Goal: Task Accomplishment & Management: Manage account settings

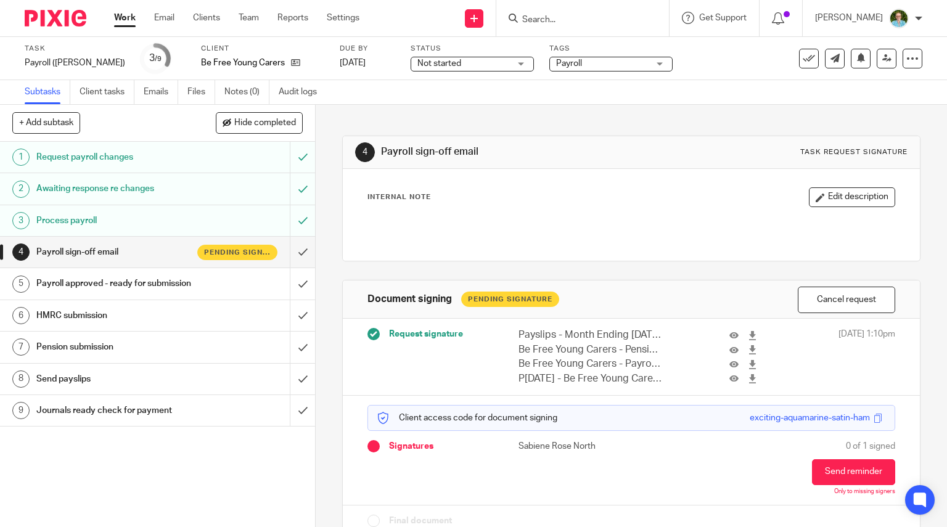
click at [559, 10] on form at bounding box center [586, 17] width 131 height 15
click at [548, 28] on div at bounding box center [582, 18] width 173 height 36
click at [559, 19] on input "Search" at bounding box center [576, 20] width 111 height 11
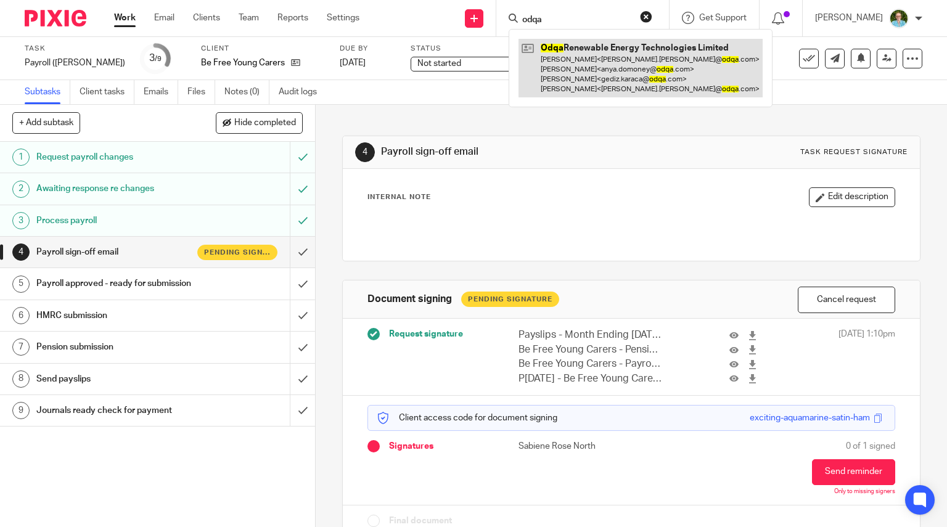
type input "odqa"
click at [585, 49] on link at bounding box center [641, 68] width 244 height 59
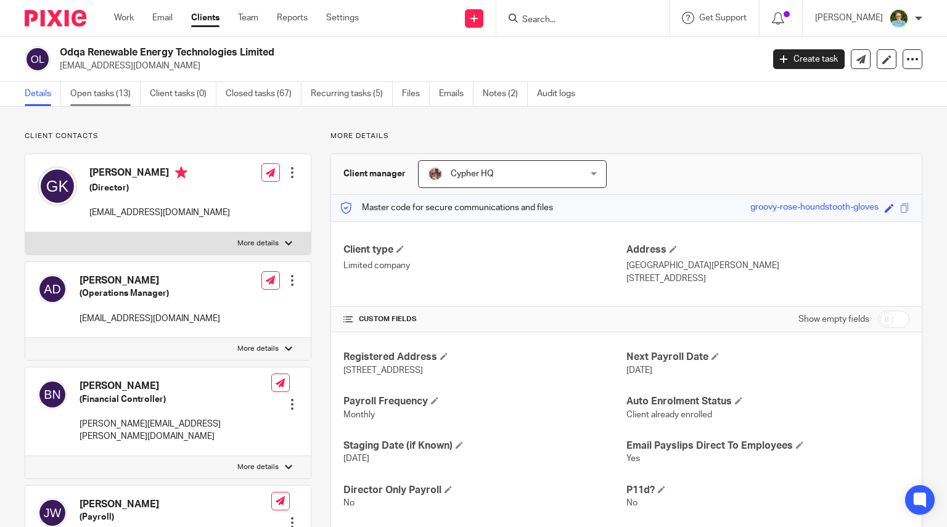
click at [110, 87] on link "Open tasks (13)" at bounding box center [105, 94] width 70 height 24
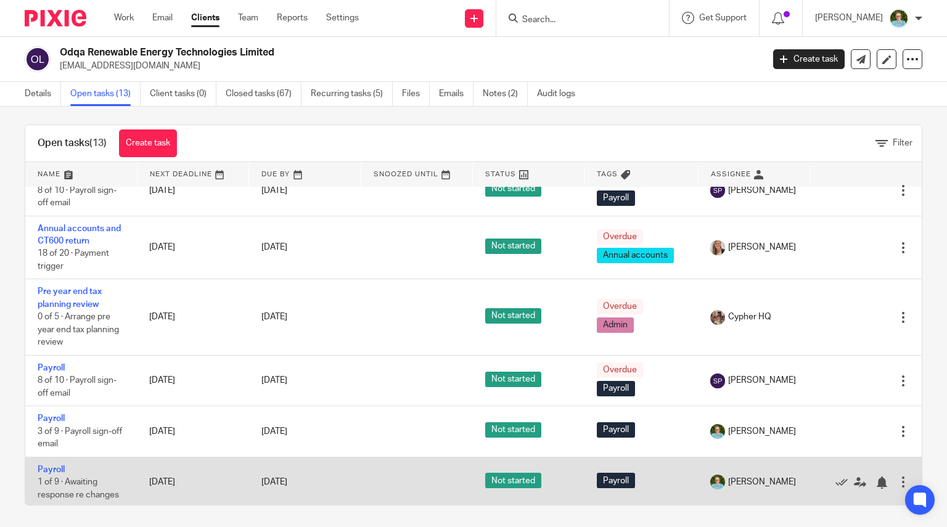
scroll to position [9, 0]
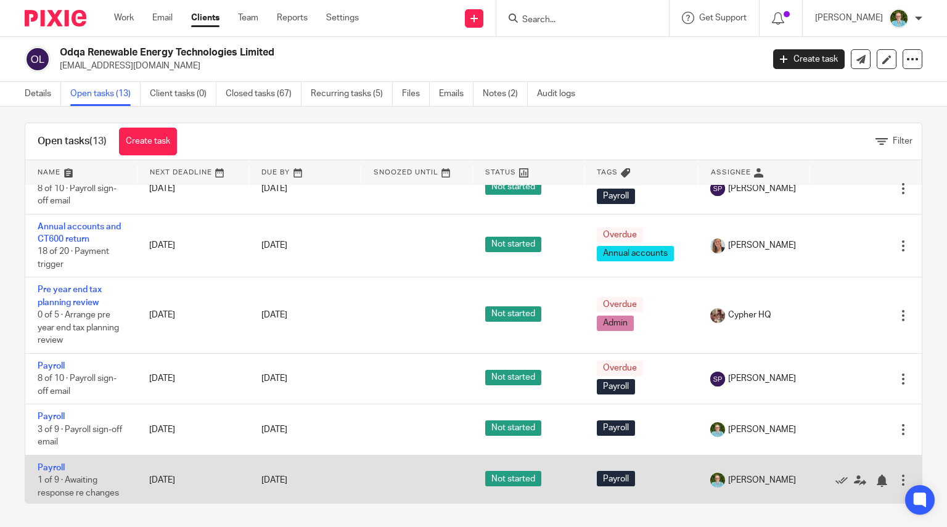
click at [897, 479] on div at bounding box center [903, 480] width 12 height 12
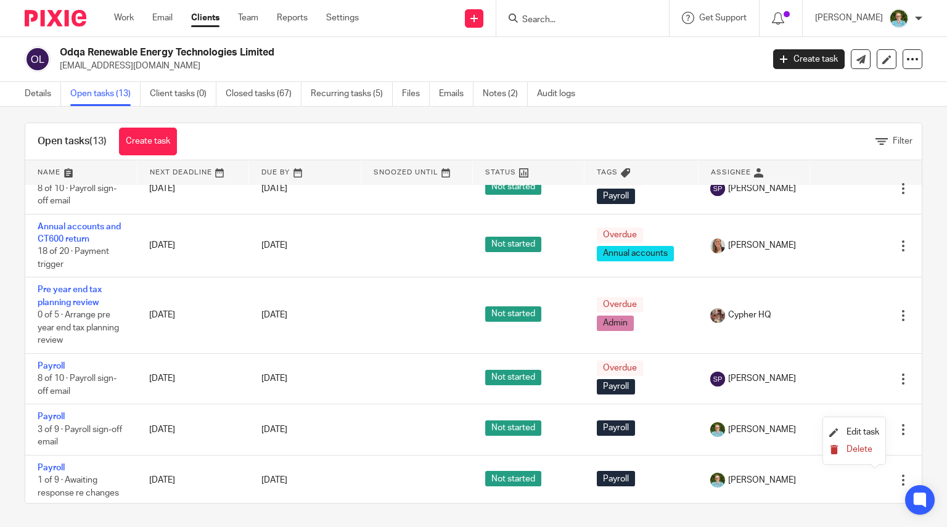
click at [860, 450] on span "Delete" at bounding box center [860, 449] width 26 height 9
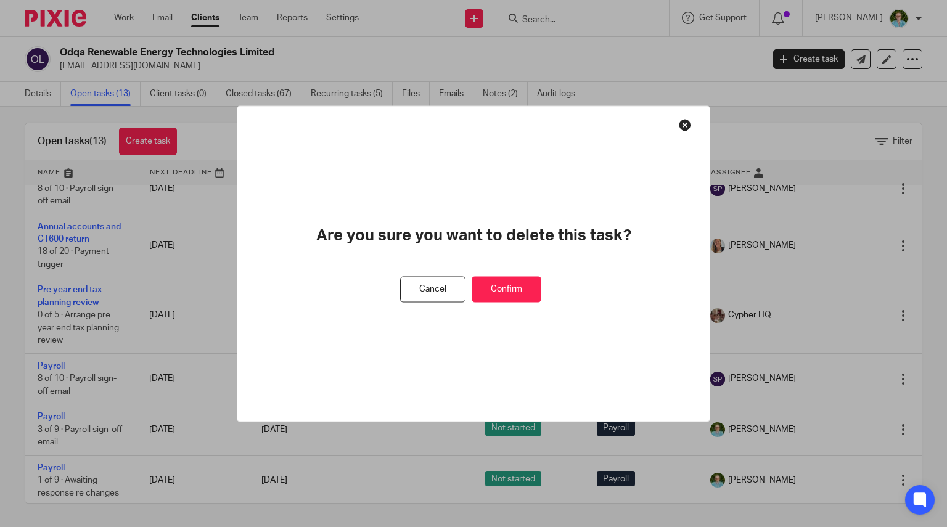
click at [528, 283] on button "Confirm" at bounding box center [507, 289] width 70 height 27
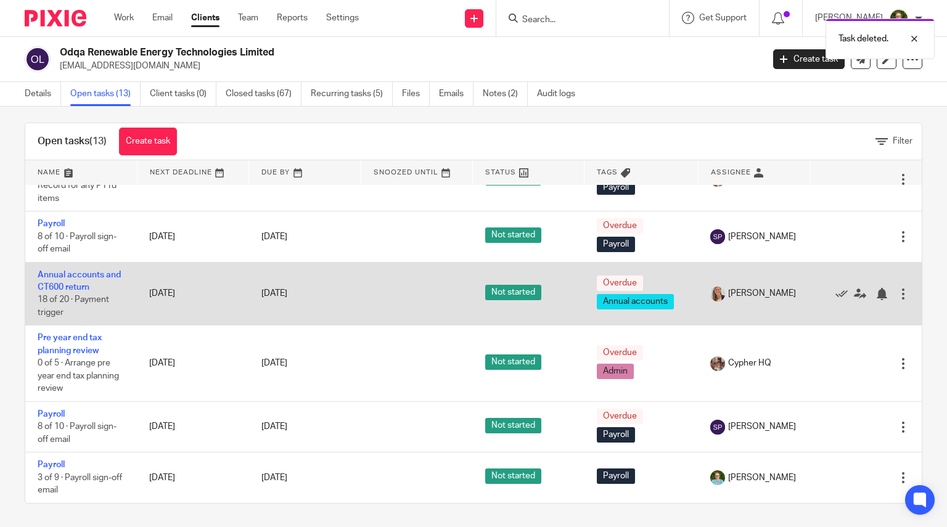
scroll to position [441, 0]
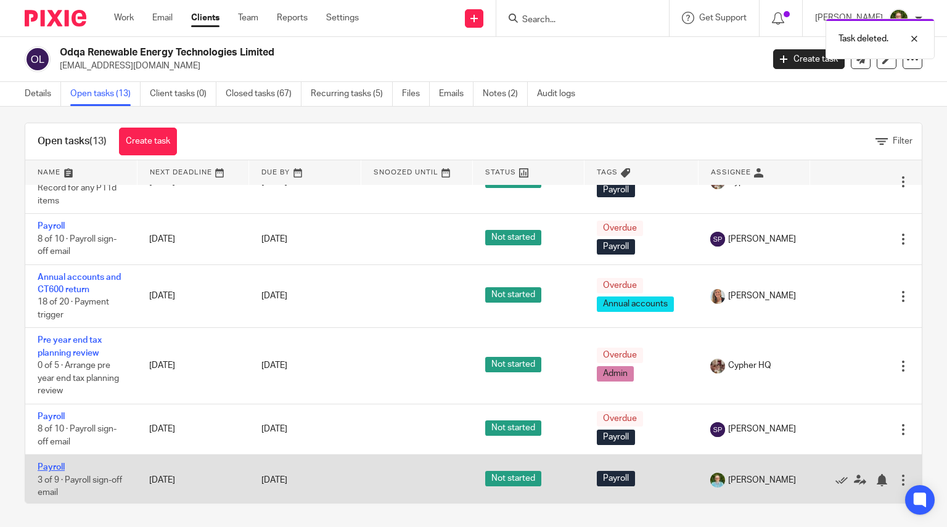
click at [57, 463] on link "Payroll" at bounding box center [51, 467] width 27 height 9
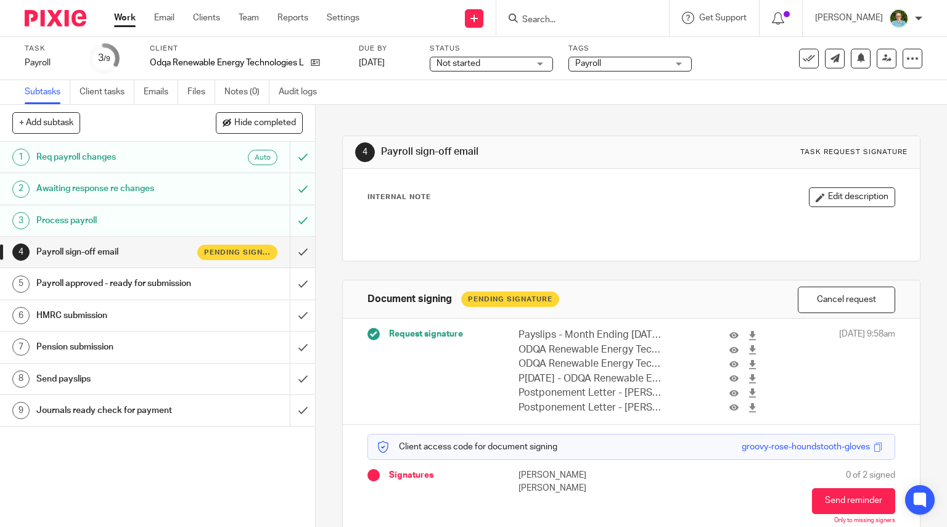
click at [914, 57] on div "Task Payroll Save Payroll 3 /9 Client Odqa Renewable Energy Technologies Limite…" at bounding box center [473, 58] width 947 height 43
click at [903, 65] on div at bounding box center [913, 59] width 20 height 20
click at [866, 105] on link "Advanced task editor" at bounding box center [864, 108] width 81 height 9
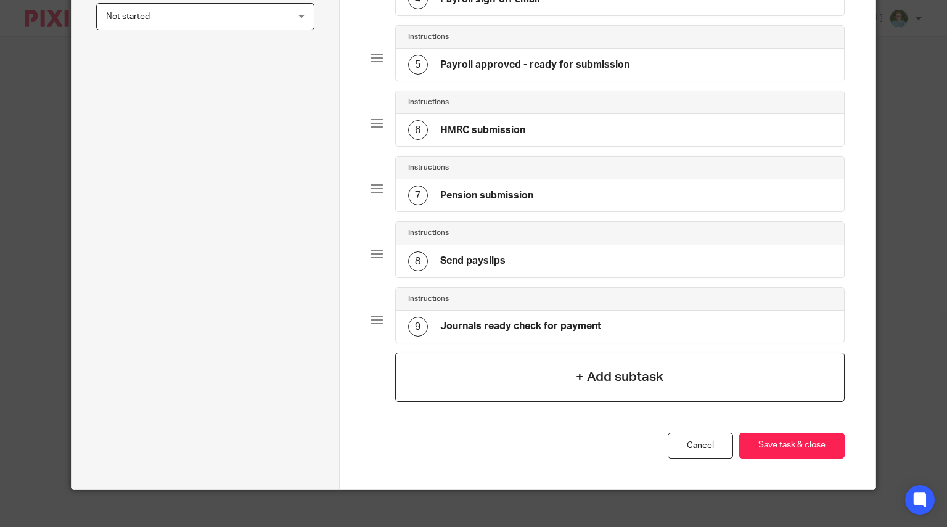
scroll to position [386, 0]
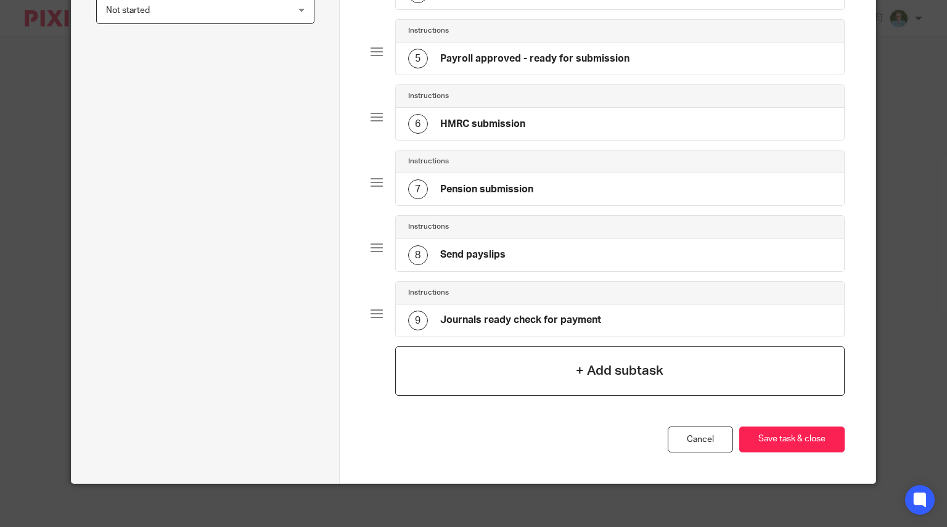
click at [571, 374] on div "+ Add subtask" at bounding box center [620, 371] width 450 height 49
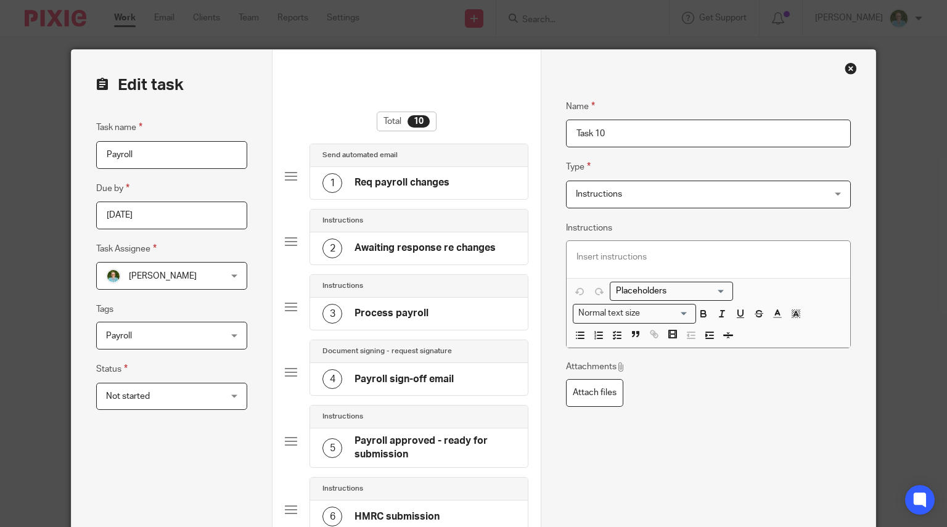
drag, startPoint x: 620, startPoint y: 136, endPoint x: 469, endPoint y: 162, distance: 153.9
click at [469, 162] on form "Edit task Task name Payroll Due by 2025-09-26 Task Assignee Louise Williams Lou…" at bounding box center [474, 518] width 804 height 937
type input "Amended payroll sign-off email"
click at [559, 198] on div "Name Req payroll changes Type Send automated email Send automated email Instruc…" at bounding box center [708, 518] width 335 height 937
click at [585, 195] on span "Instructions" at bounding box center [599, 194] width 46 height 9
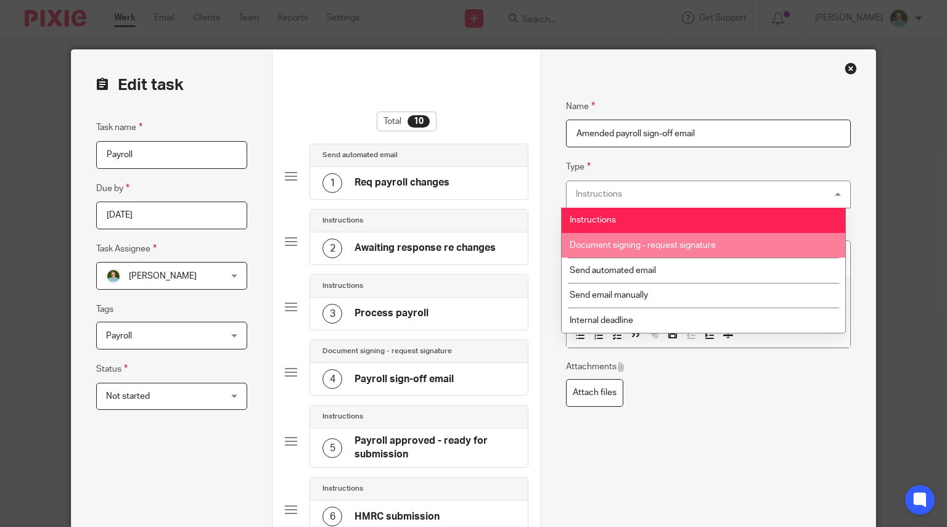
click at [622, 237] on li "Document signing - request signature" at bounding box center [704, 245] width 284 height 25
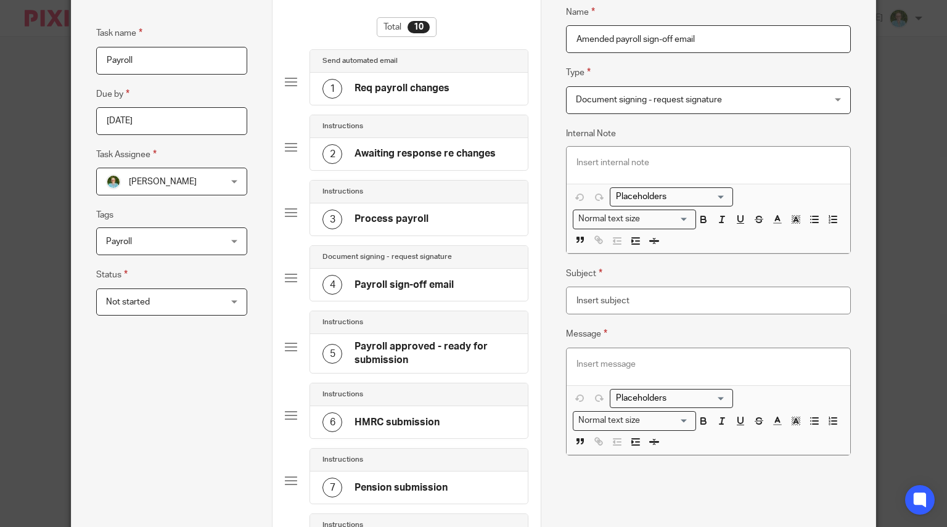
scroll to position [185, 0]
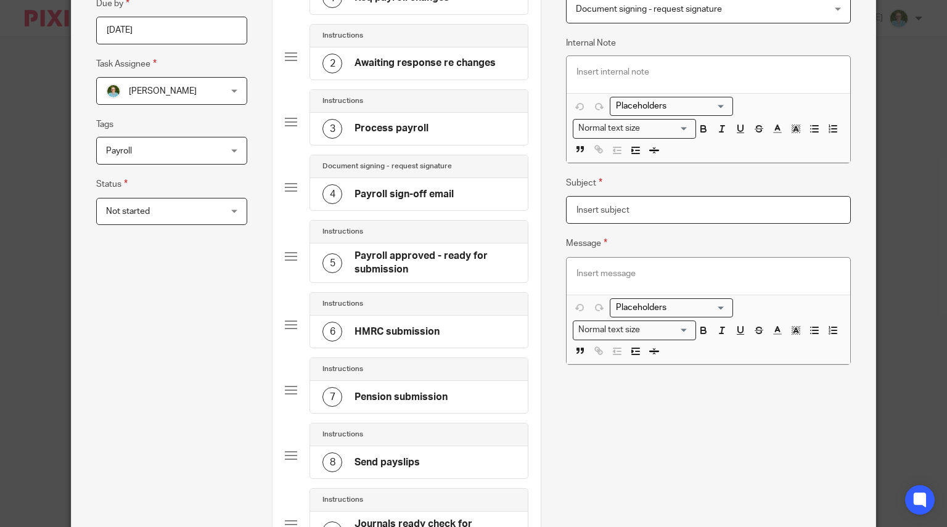
click at [649, 210] on input "Subject" at bounding box center [708, 210] width 285 height 28
type input "a"
click at [615, 258] on div at bounding box center [709, 276] width 284 height 37
click at [423, 190] on h4 "Payroll sign-off email" at bounding box center [404, 194] width 99 height 13
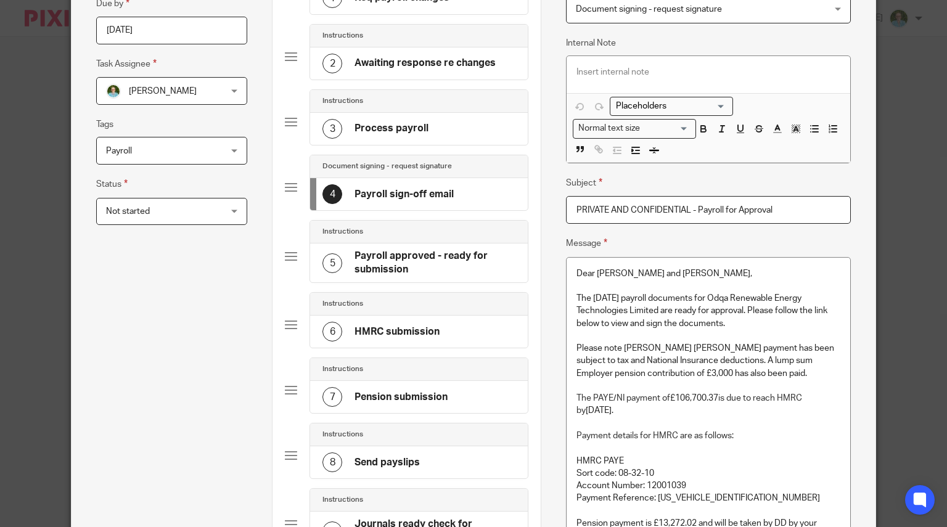
scroll to position [0, 0]
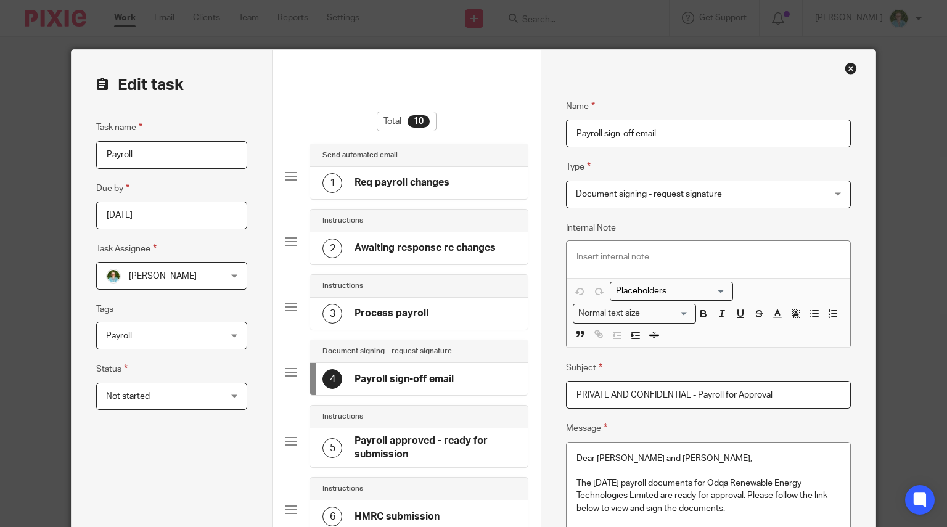
drag, startPoint x: 777, startPoint y: 394, endPoint x: 471, endPoint y: 395, distance: 305.9
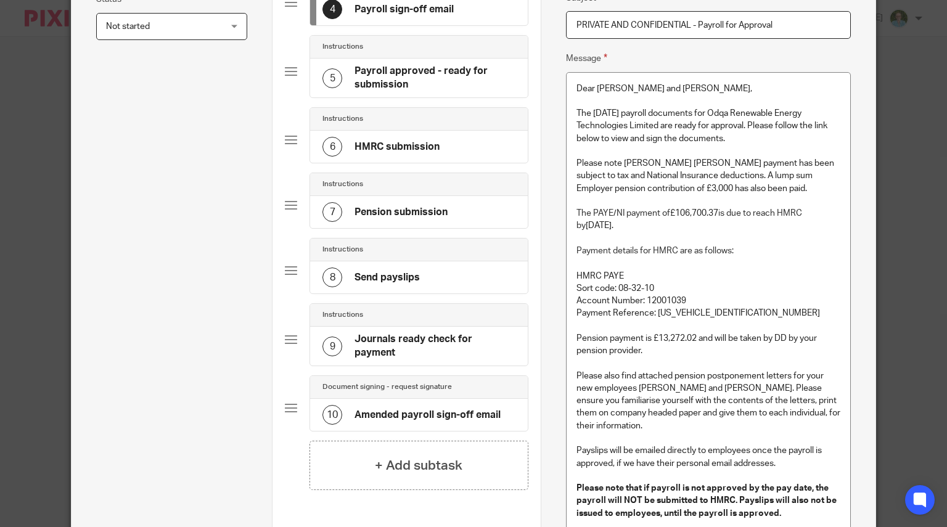
scroll to position [493, 0]
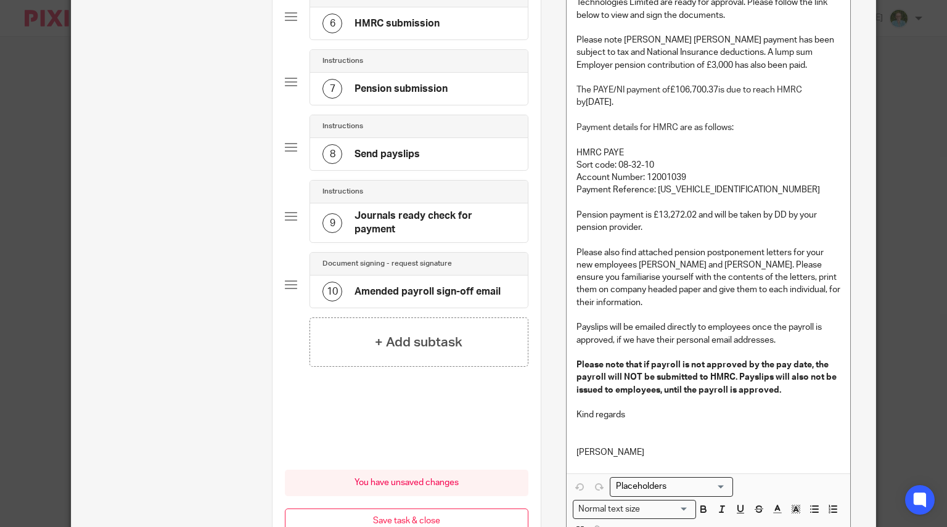
click at [417, 286] on h4 "Amended payroll sign-off email" at bounding box center [428, 292] width 146 height 13
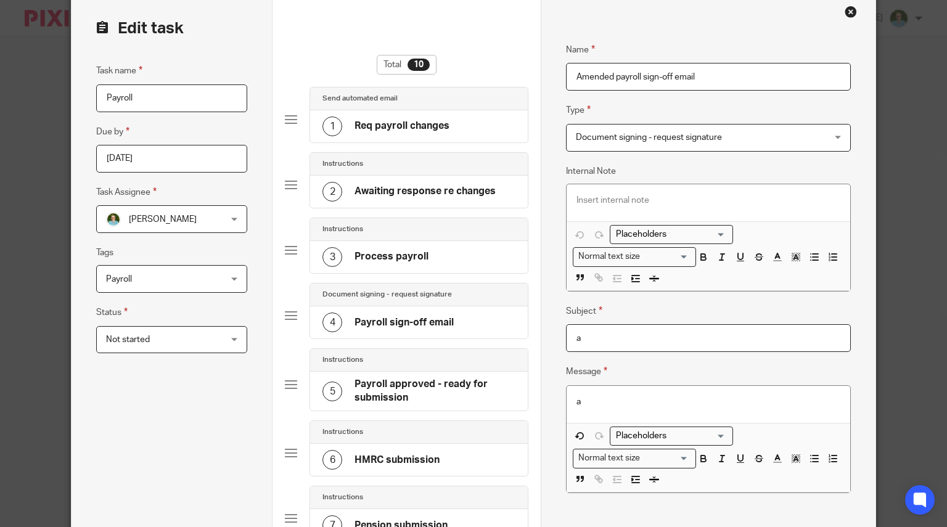
scroll to position [123, 0]
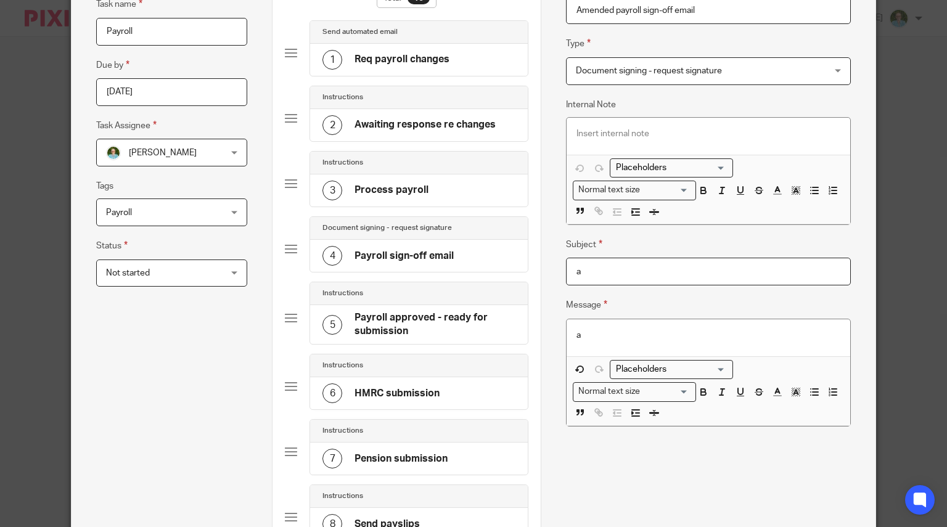
drag, startPoint x: 588, startPoint y: 260, endPoint x: 499, endPoint y: 267, distance: 89.1
click at [499, 267] on form "Edit task Task name Payroll Due by 2025-09-26 Task Assignee Louise Williams Lou…" at bounding box center [474, 395] width 804 height 937
paste input "PRIVATE AND CONFIDENTIAL - Payroll for Approval"
type input "PRIVATE AND CONFIDENTIAL - Payroll for Approval"
click at [411, 260] on h4 "Payroll sign-off email" at bounding box center [404, 256] width 99 height 13
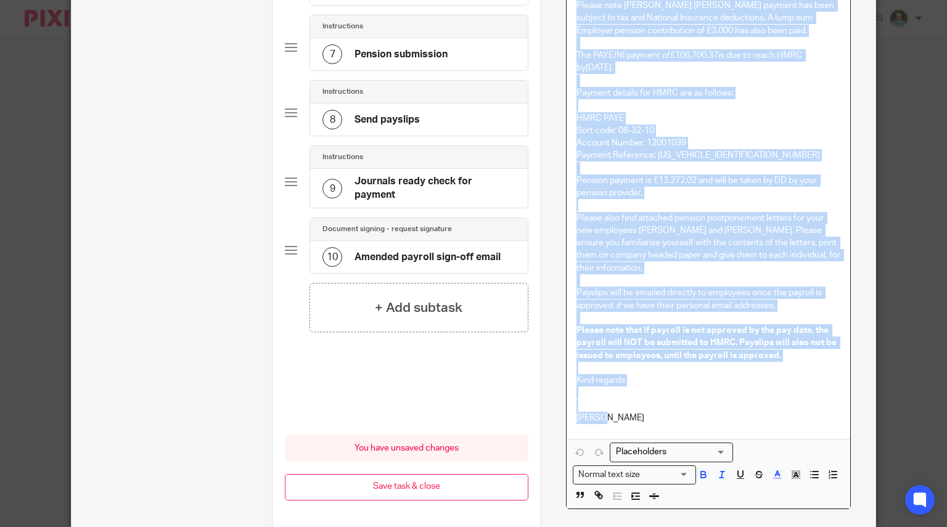
scroll to position [575, 0]
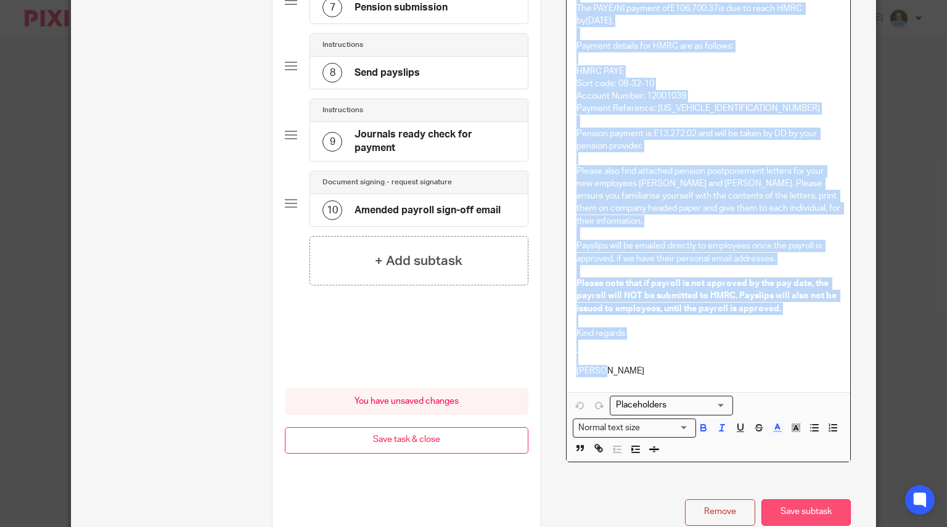
drag, startPoint x: 564, startPoint y: 206, endPoint x: 830, endPoint y: 501, distance: 397.3
click at [830, 501] on div "Name Payroll sign-off email Type Document signing - request signature Document …" at bounding box center [708, 16] width 285 height 1020
copy div "Dear Gediz and Janine, The September 2025 payroll documents for Odqa Renewable …"
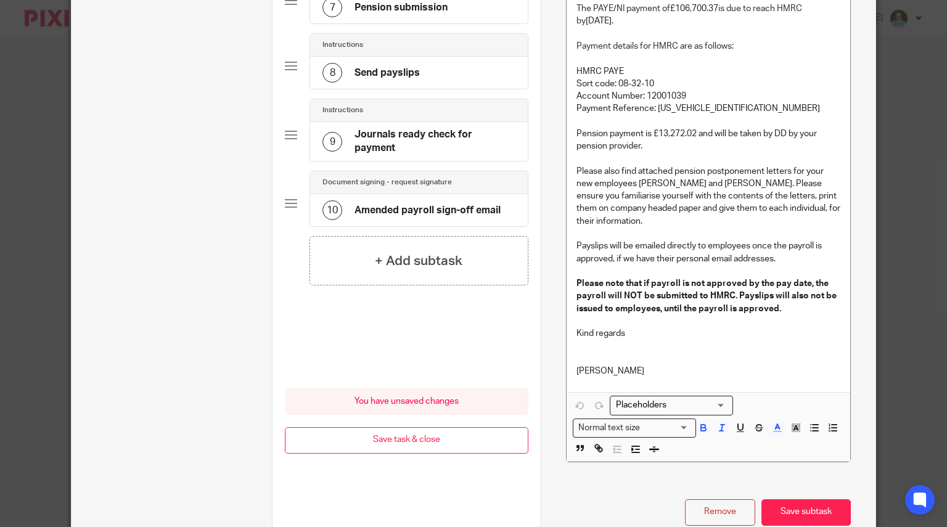
click at [402, 204] on div "10 Amended payroll sign-off email" at bounding box center [412, 210] width 178 height 20
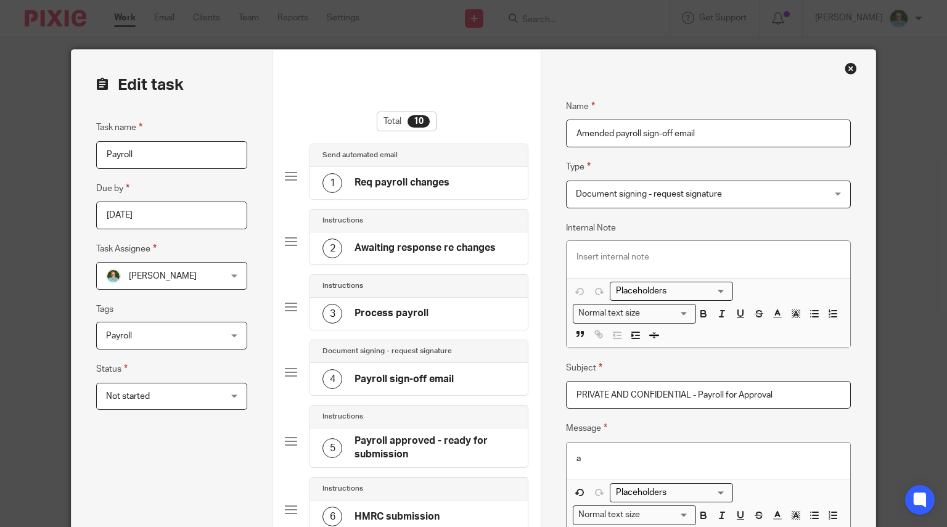
scroll to position [185, 0]
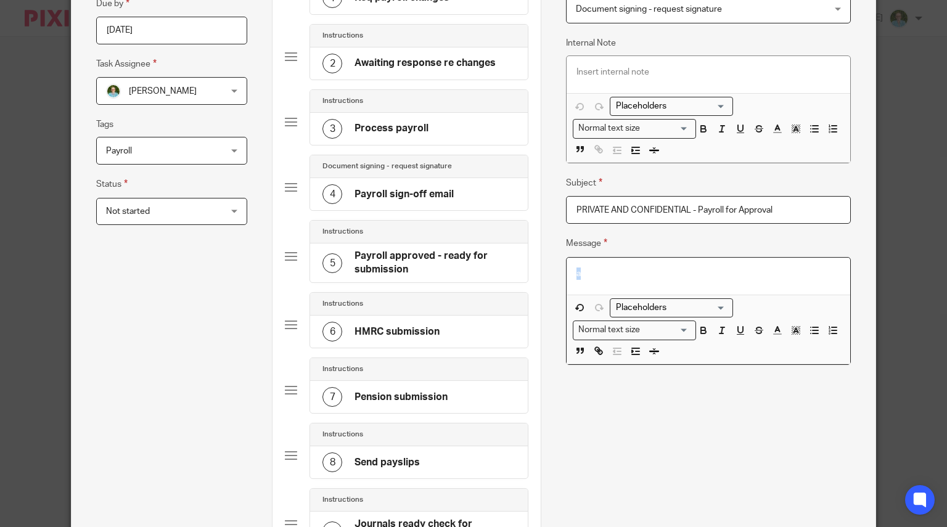
drag, startPoint x: 583, startPoint y: 275, endPoint x: 522, endPoint y: 272, distance: 61.1
click at [522, 272] on form "Edit task Task name Payroll Due by 2025-09-26 Task Assignee Louise Williams Lou…" at bounding box center [474, 333] width 804 height 937
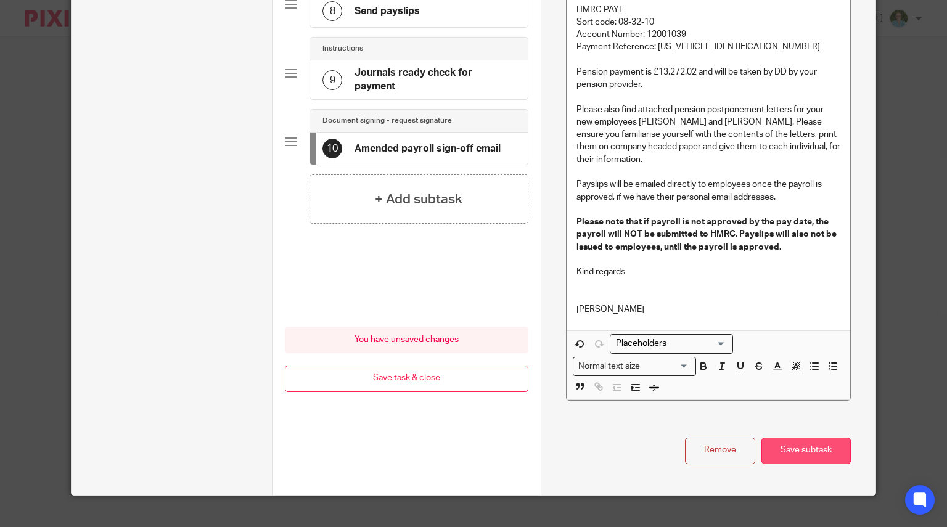
click at [782, 438] on button "Save subtask" at bounding box center [806, 451] width 89 height 27
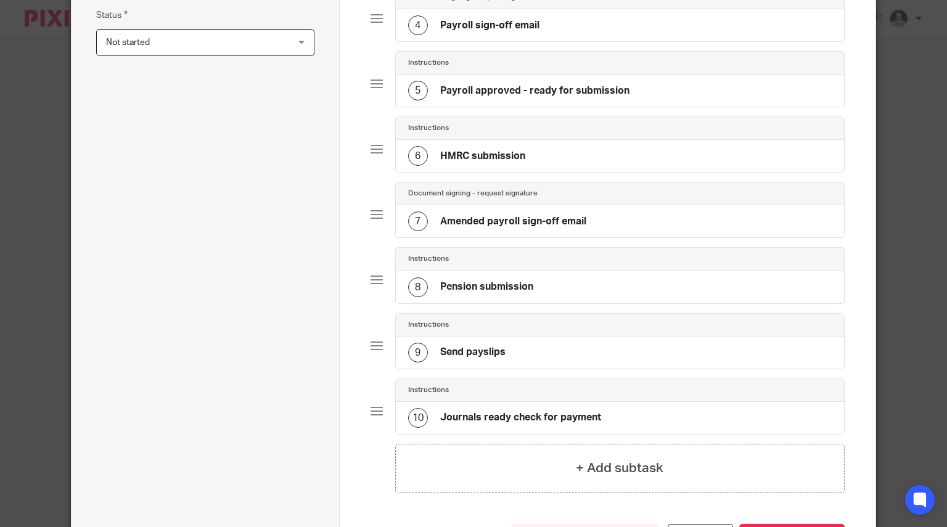
scroll to position [266, 0]
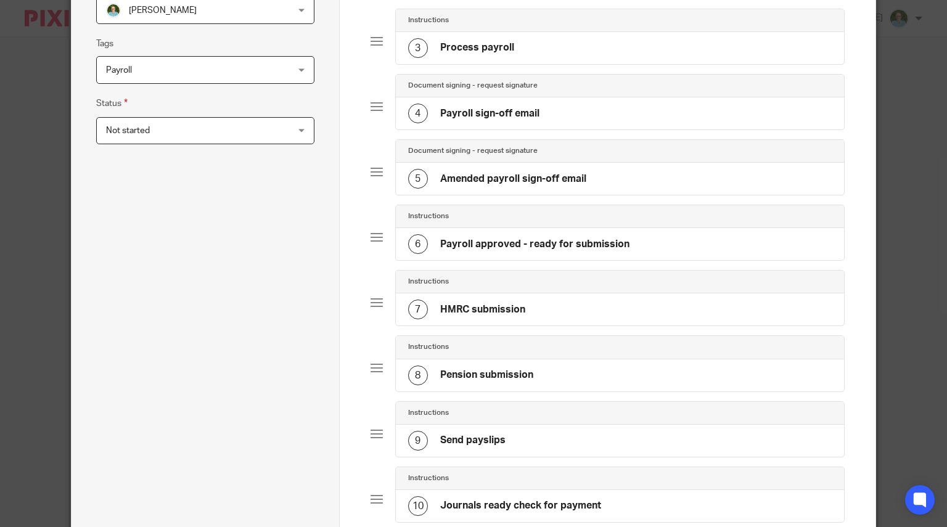
click at [462, 173] on h4 "Amended payroll sign-off email" at bounding box center [513, 179] width 146 height 13
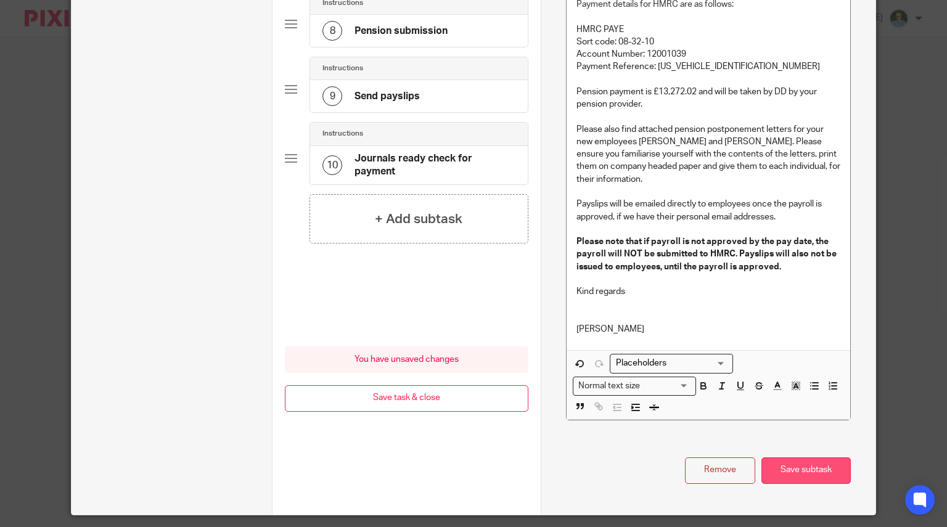
click at [805, 458] on button "Save subtask" at bounding box center [806, 471] width 89 height 27
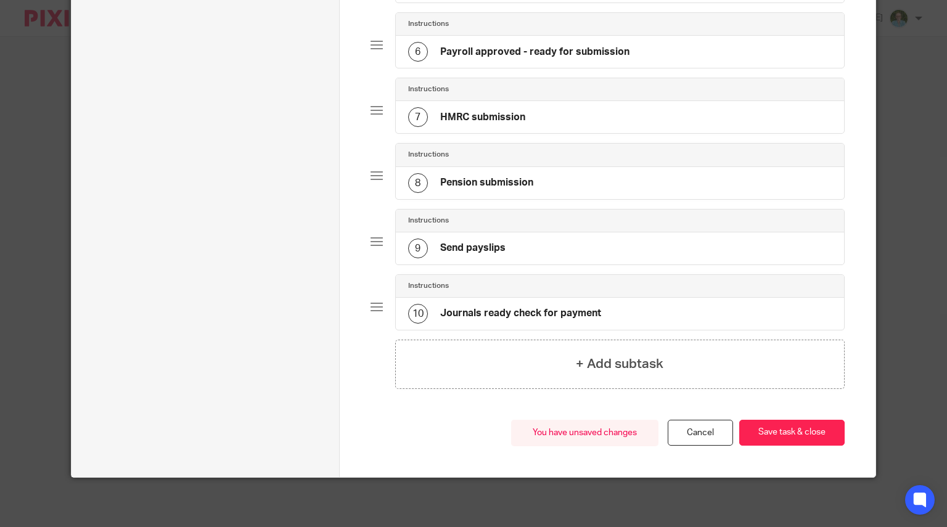
scroll to position [451, 0]
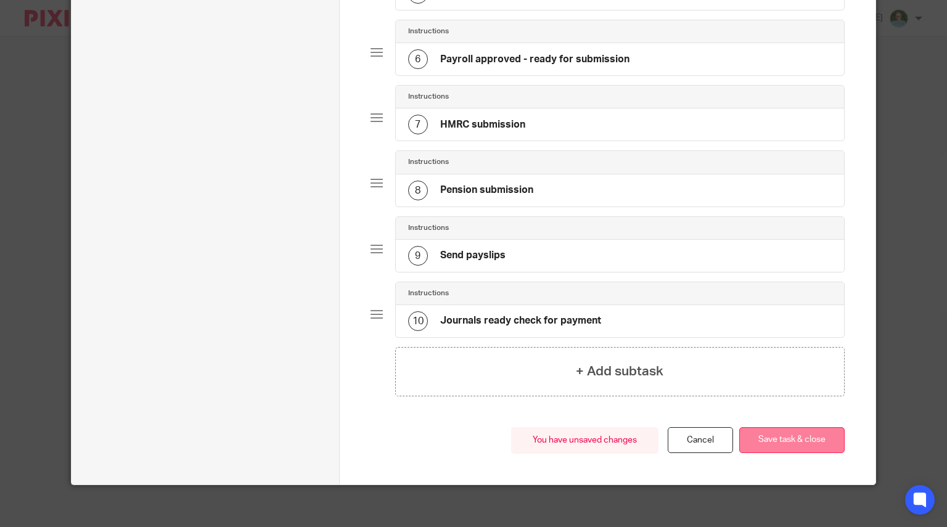
click at [791, 431] on button "Save task & close" at bounding box center [791, 440] width 105 height 27
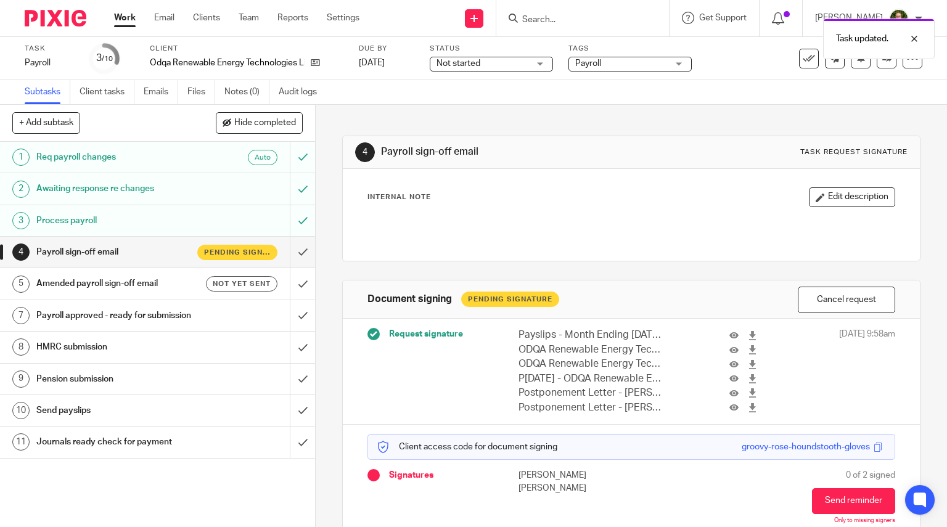
click at [800, 303] on button "Cancel request" at bounding box center [846, 300] width 97 height 27
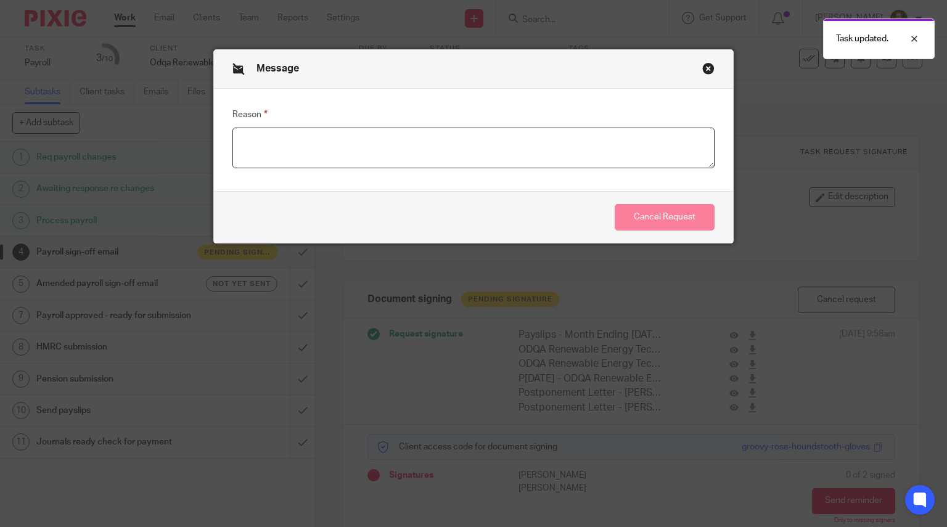
click at [363, 142] on textarea "Reason" at bounding box center [473, 148] width 483 height 41
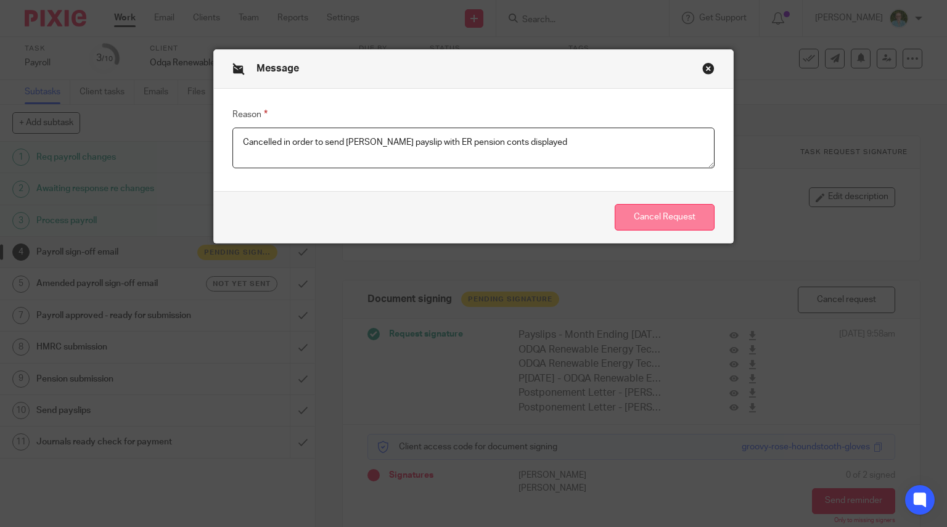
type textarea "Cancelled in order to send [PERSON_NAME] payslip with ER pension conts displayed"
click at [649, 214] on button "Cancel Request" at bounding box center [665, 217] width 100 height 27
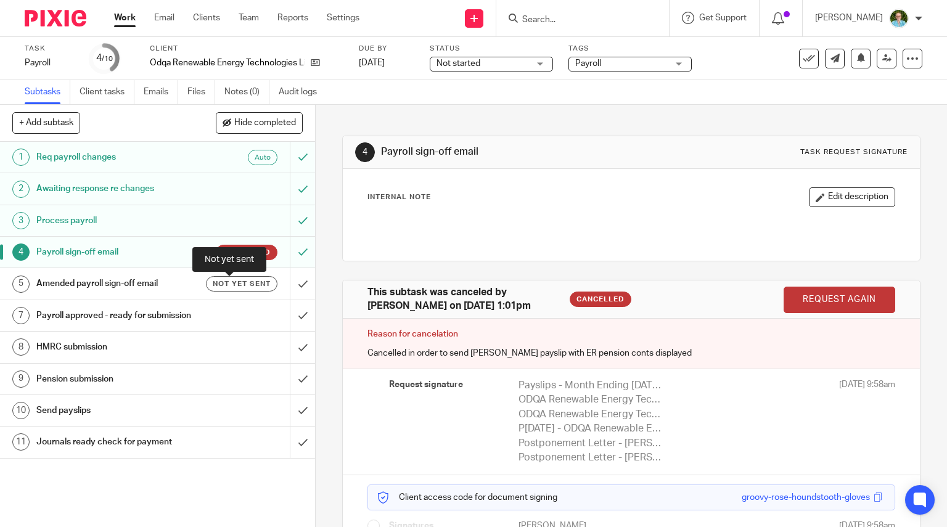
click at [213, 282] on span "Not yet sent" at bounding box center [242, 284] width 58 height 10
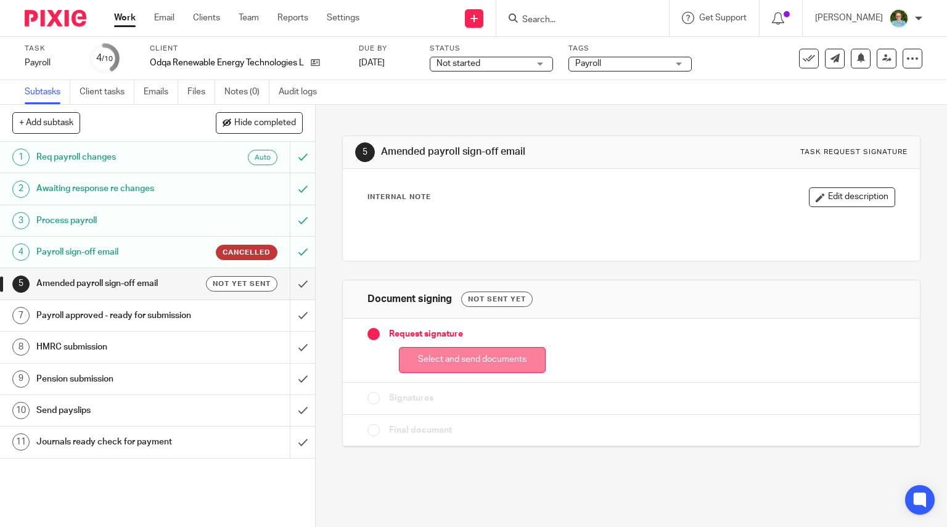
click at [479, 357] on button "Select and send documents" at bounding box center [472, 360] width 147 height 27
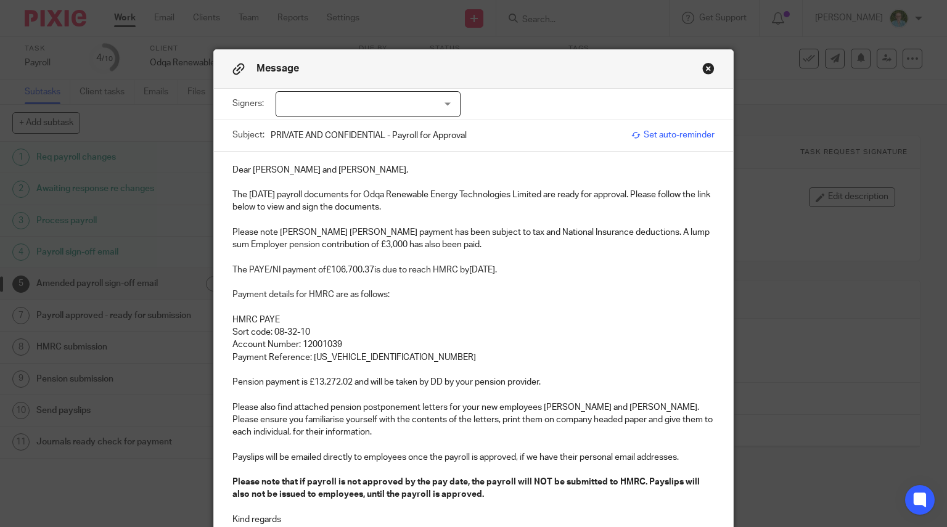
click at [427, 114] on div at bounding box center [368, 104] width 185 height 26
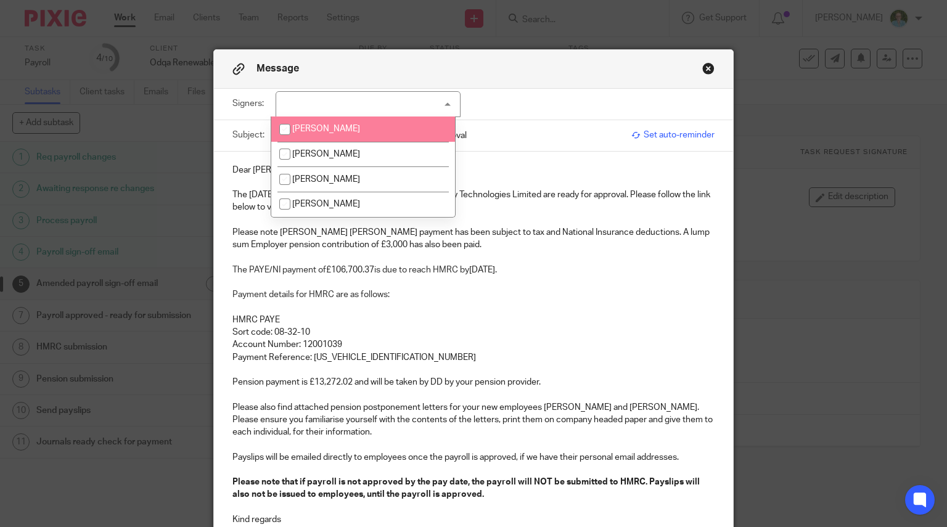
click at [419, 118] on li "[PERSON_NAME]" at bounding box center [363, 129] width 184 height 25
checkbox input "true"
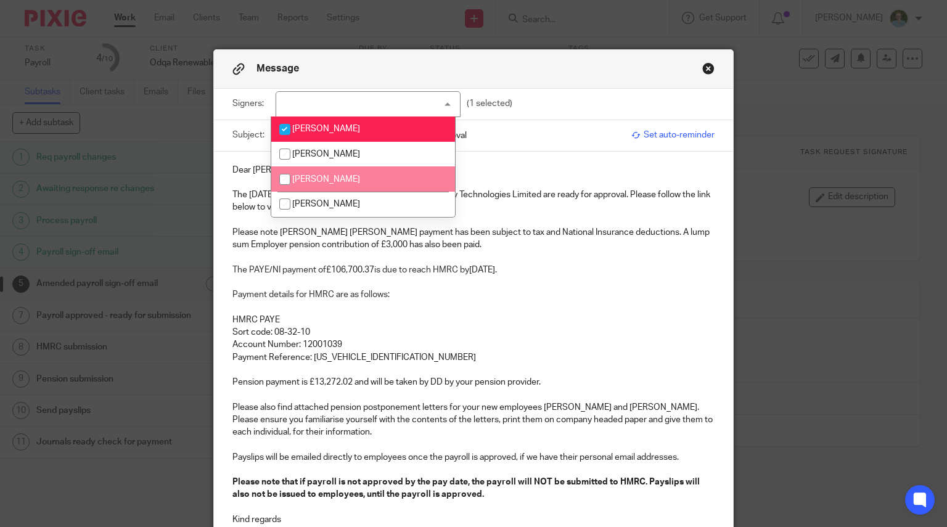
click at [338, 178] on span "[PERSON_NAME]" at bounding box center [326, 179] width 68 height 9
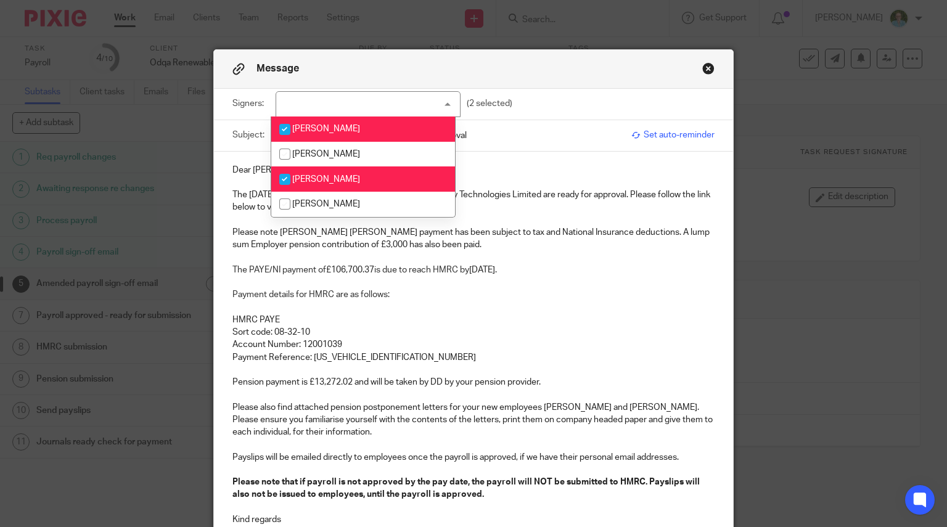
checkbox input "true"
click at [259, 236] on p "Please note [PERSON_NAME] [PERSON_NAME] payment has been subject to tax and Nat…" at bounding box center [473, 238] width 483 height 25
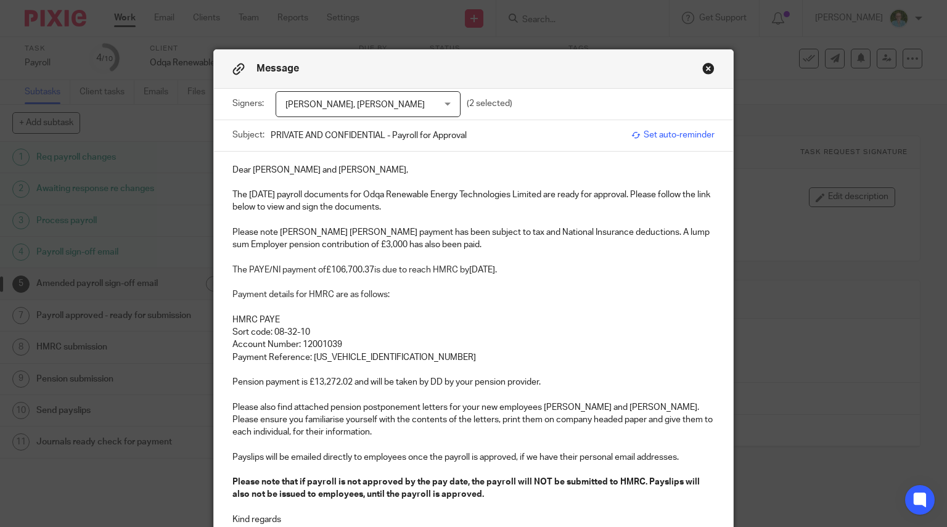
click at [459, 212] on p "The [DATE] payroll documents for Odqa Renewable Energy Technologies Limited are…" at bounding box center [473, 201] width 483 height 25
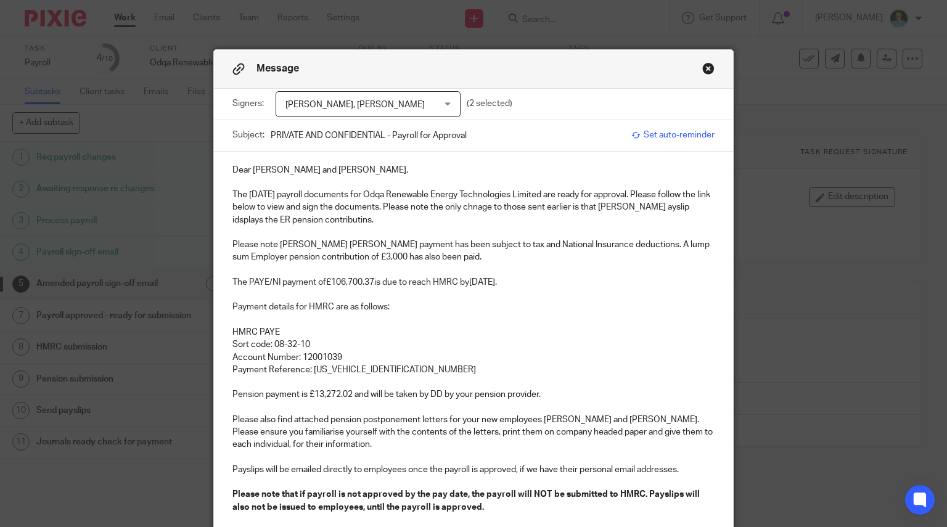
click at [420, 361] on p "Account Number: 12001039" at bounding box center [473, 357] width 483 height 12
click at [580, 205] on p "The September 2025 payroll documents for Odqa Renewable Energy Technologies Lim…" at bounding box center [473, 208] width 483 height 38
drag, startPoint x: 577, startPoint y: 204, endPoint x: 563, endPoint y: 204, distance: 14.2
click at [563, 204] on p "The September 2025 payroll documents for Odqa Renewable Energy Technologies Lim…" at bounding box center [473, 208] width 483 height 38
click at [428, 271] on p at bounding box center [473, 270] width 483 height 12
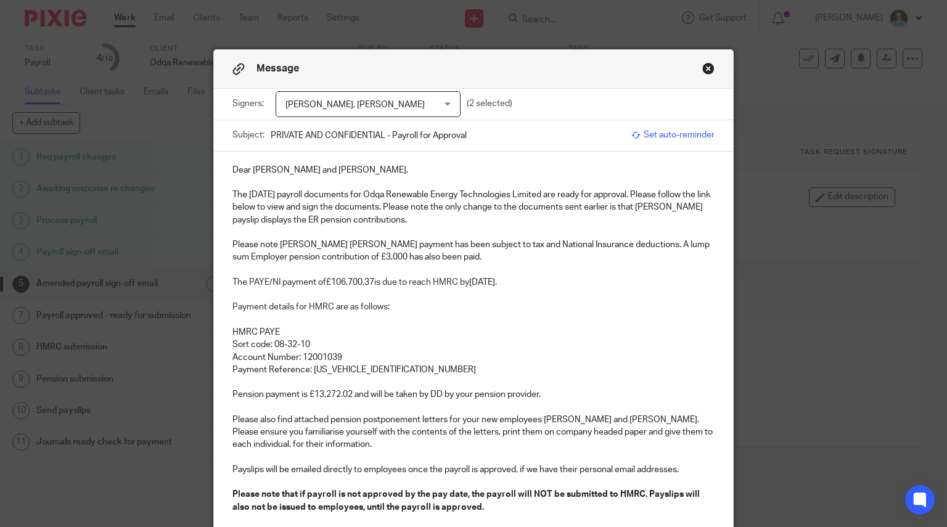
drag, startPoint x: 438, startPoint y: 263, endPoint x: 261, endPoint y: 261, distance: 176.4
click at [261, 261] on div "Dear Gediz and Janine, The September 2025 payroll documents for Odqa Renewable …" at bounding box center [474, 369] width 520 height 434
click at [439, 266] on p at bounding box center [473, 270] width 483 height 12
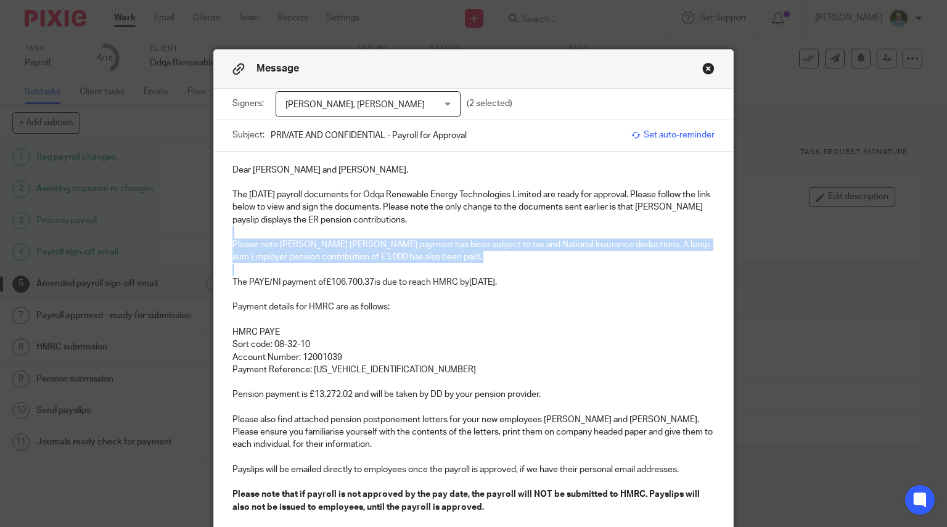
drag, startPoint x: 437, startPoint y: 264, endPoint x: 213, endPoint y: 237, distance: 224.9
click at [214, 237] on div "Dear Gediz and Janine, The September 2025 payroll documents for Odqa Renewable …" at bounding box center [474, 369] width 520 height 434
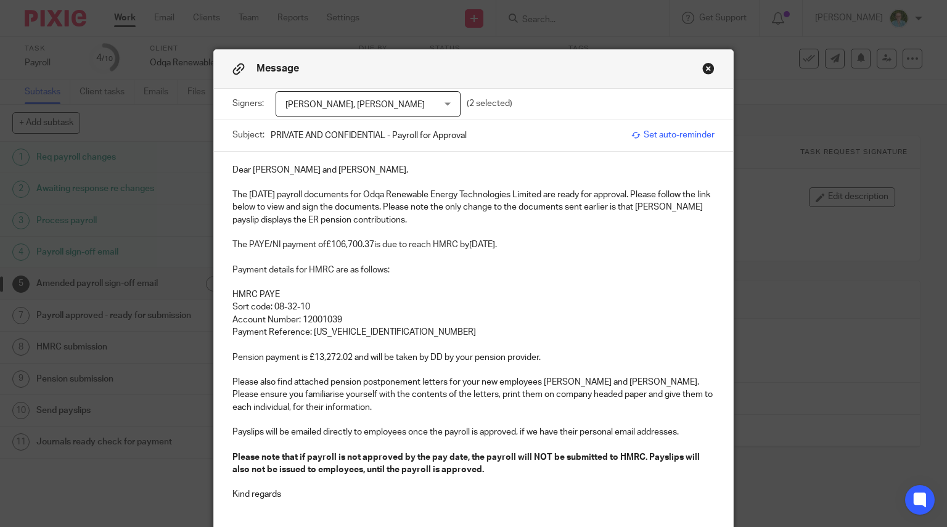
click at [372, 314] on p "Account Number: 12001039" at bounding box center [473, 320] width 483 height 12
drag, startPoint x: 660, startPoint y: 206, endPoint x: 635, endPoint y: 205, distance: 25.3
click at [635, 205] on p "The September 2025 payroll documents for Odqa Renewable Energy Technologies Lim…" at bounding box center [473, 208] width 483 height 38
click at [585, 245] on p "The PAYE/NI payment of £106,700.37 is due to reach HMRC by 22nd October 2025." at bounding box center [473, 245] width 483 height 12
click at [364, 252] on p at bounding box center [473, 257] width 483 height 12
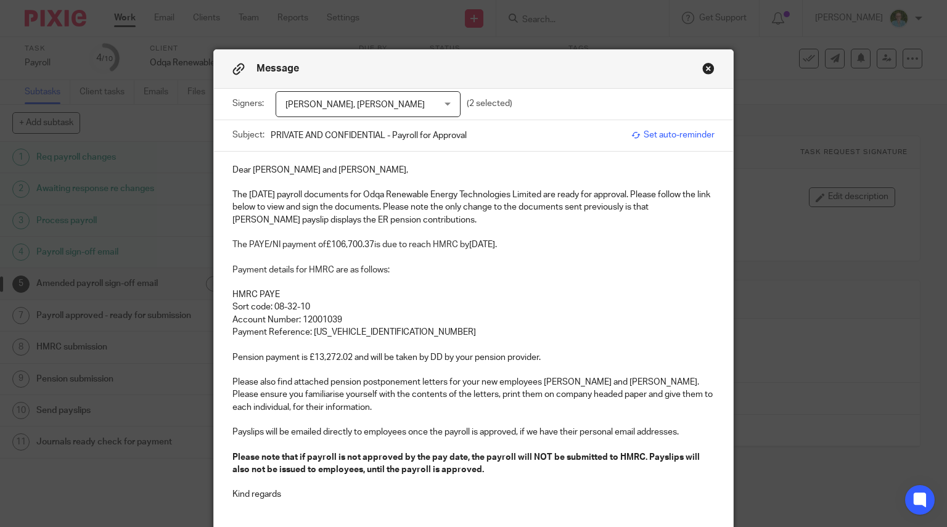
click at [407, 240] on span "is due to reach HMRC by" at bounding box center [421, 244] width 95 height 9
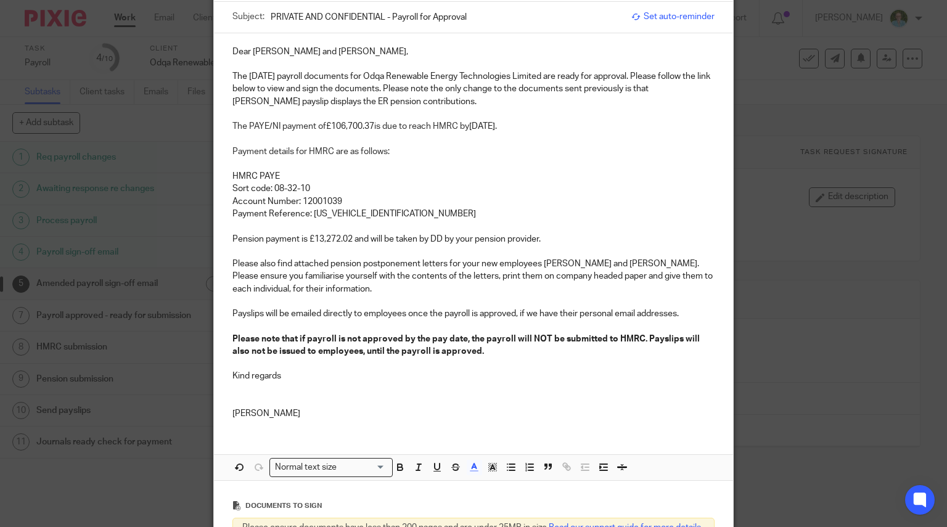
scroll to position [123, 0]
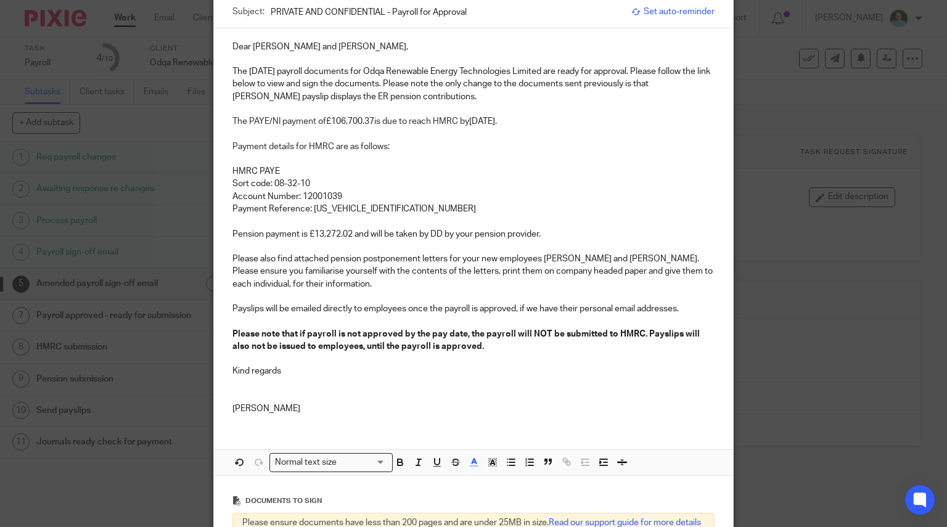
click at [414, 191] on p "Account Number: 12001039" at bounding box center [473, 197] width 483 height 12
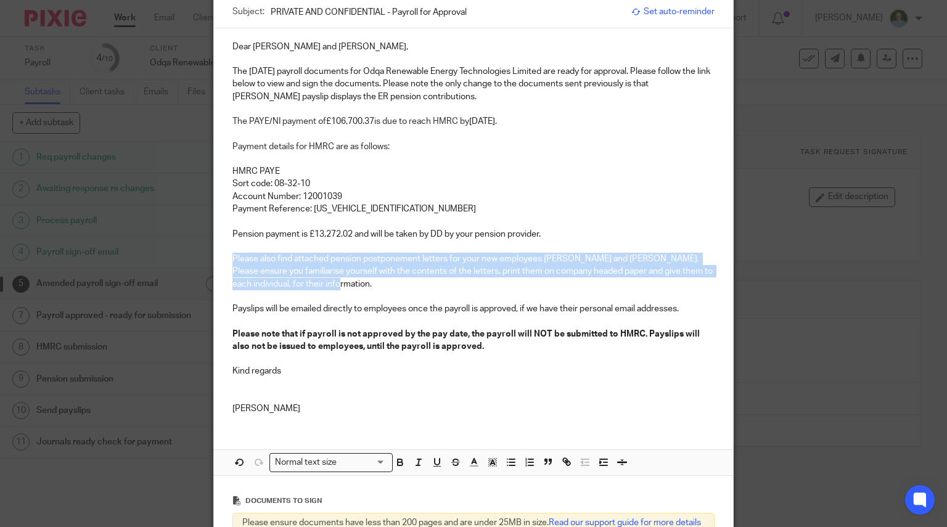
drag, startPoint x: 329, startPoint y: 287, endPoint x: 228, endPoint y: 253, distance: 106.7
click at [232, 253] on p "Please also find attached pension postponement letters for your new employees […" at bounding box center [473, 272] width 483 height 38
click at [281, 286] on p "Please also find attached pension postponement letters for your new employees […" at bounding box center [473, 272] width 483 height 38
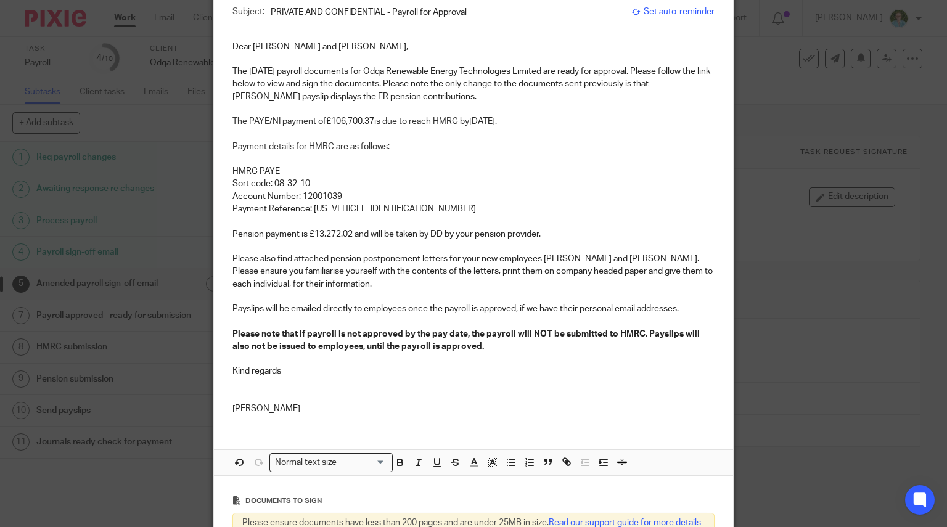
click at [401, 298] on p at bounding box center [473, 296] width 483 height 12
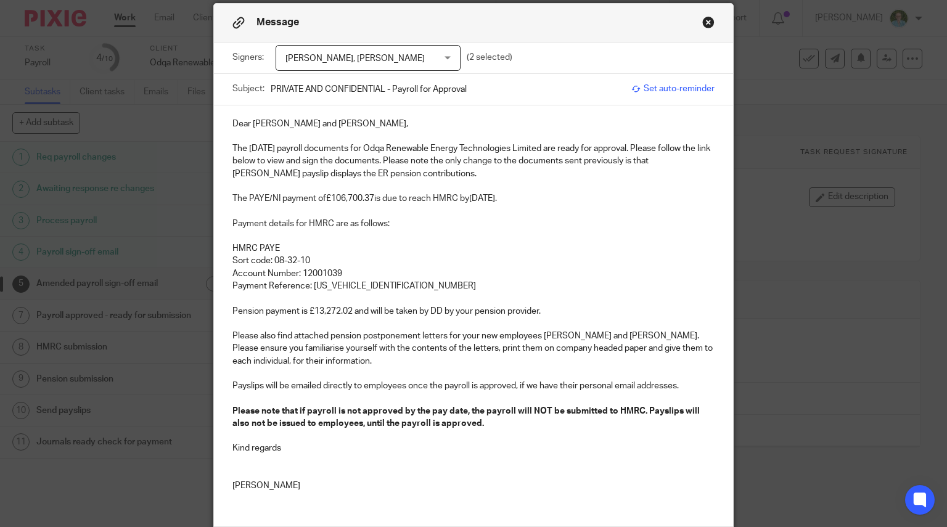
scroll to position [0, 0]
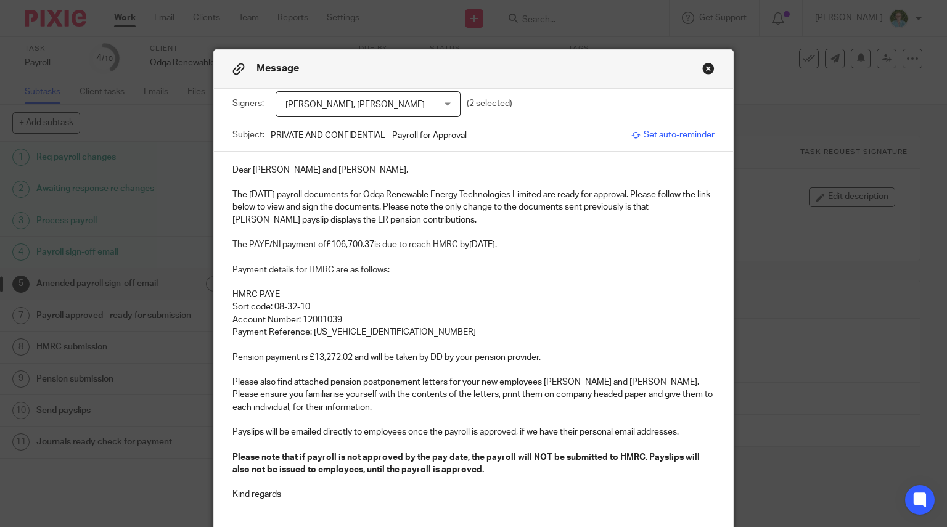
click at [345, 228] on p at bounding box center [473, 232] width 483 height 12
click at [310, 218] on p "The September 2025 payroll documents for Odqa Renewable Energy Technologies Lim…" at bounding box center [473, 208] width 483 height 38
click at [313, 218] on p "The September 2025 payroll documents for Odqa Renewable Energy Technologies Lim…" at bounding box center [473, 208] width 483 height 38
click at [357, 251] on p at bounding box center [473, 257] width 483 height 12
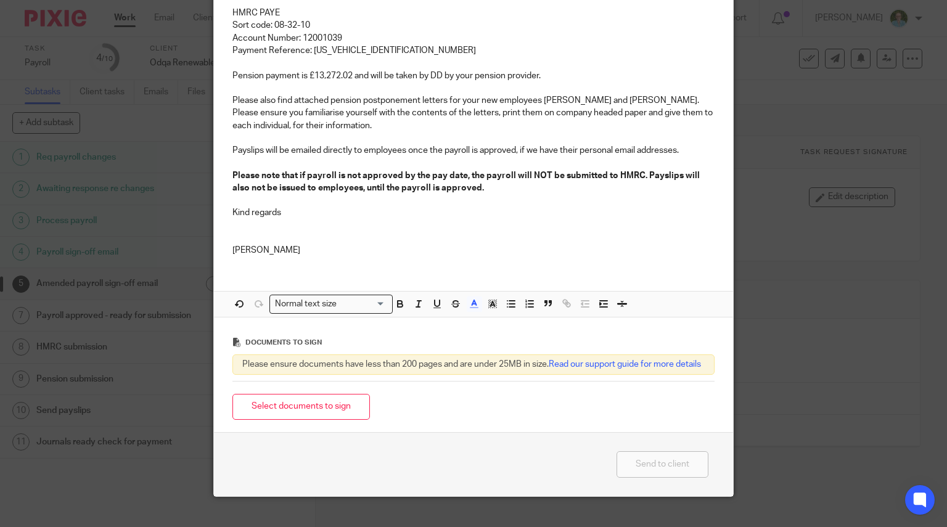
scroll to position [310, 0]
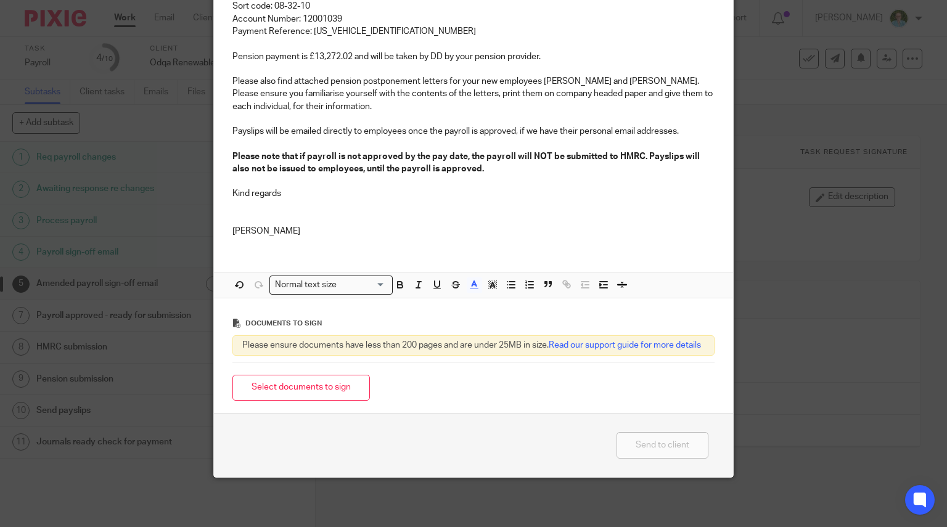
click at [327, 395] on button "Select documents to sign" at bounding box center [301, 388] width 138 height 27
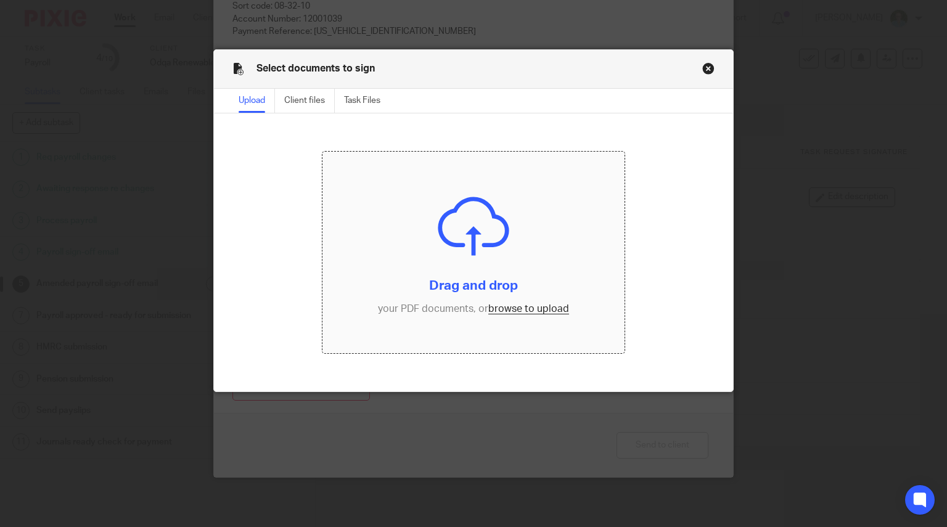
click at [466, 215] on input "file" at bounding box center [474, 253] width 302 height 202
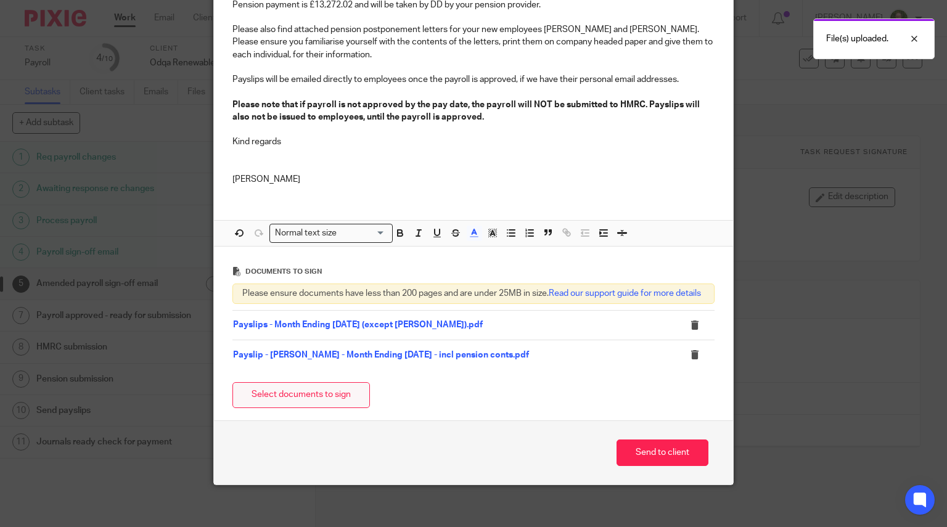
scroll to position [369, 0]
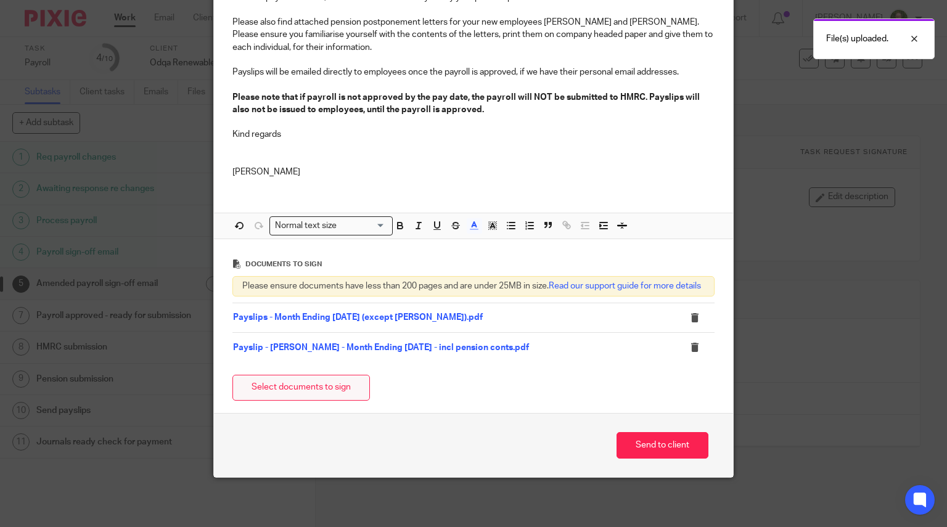
click at [331, 383] on button "Select documents to sign" at bounding box center [301, 388] width 138 height 27
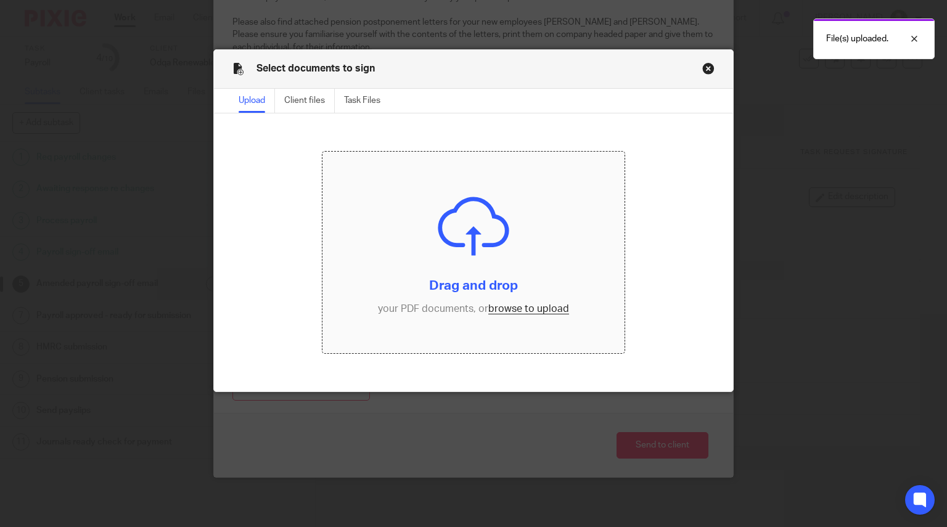
click at [462, 207] on input "file" at bounding box center [474, 253] width 302 height 202
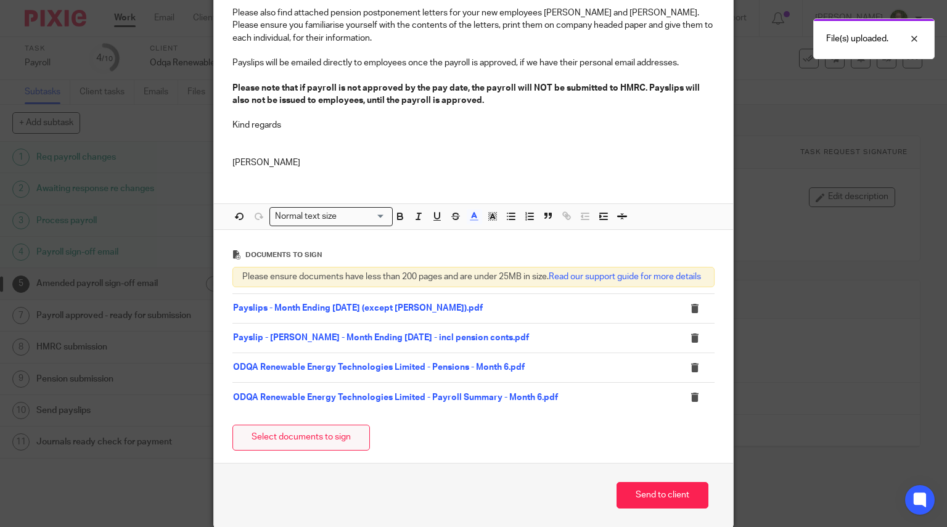
click at [338, 448] on button "Select documents to sign" at bounding box center [301, 438] width 138 height 27
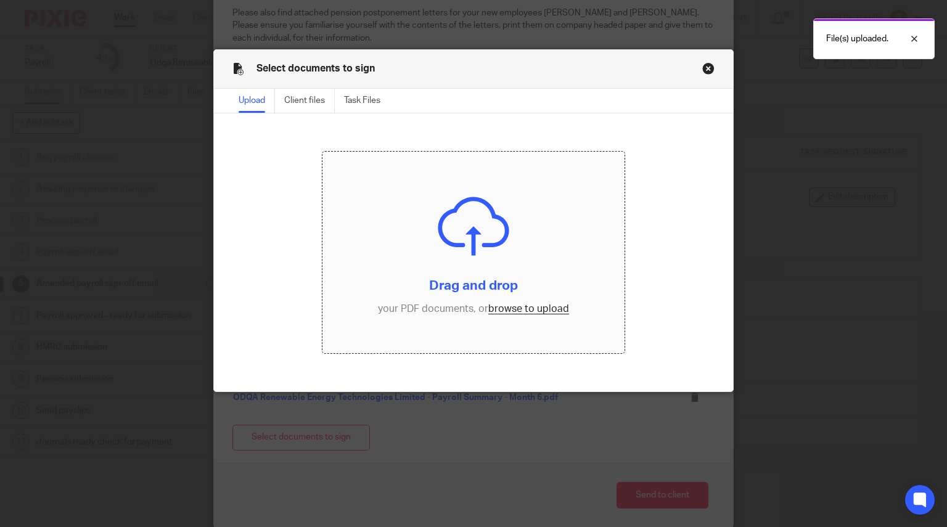
click at [509, 272] on input "file" at bounding box center [474, 253] width 302 height 202
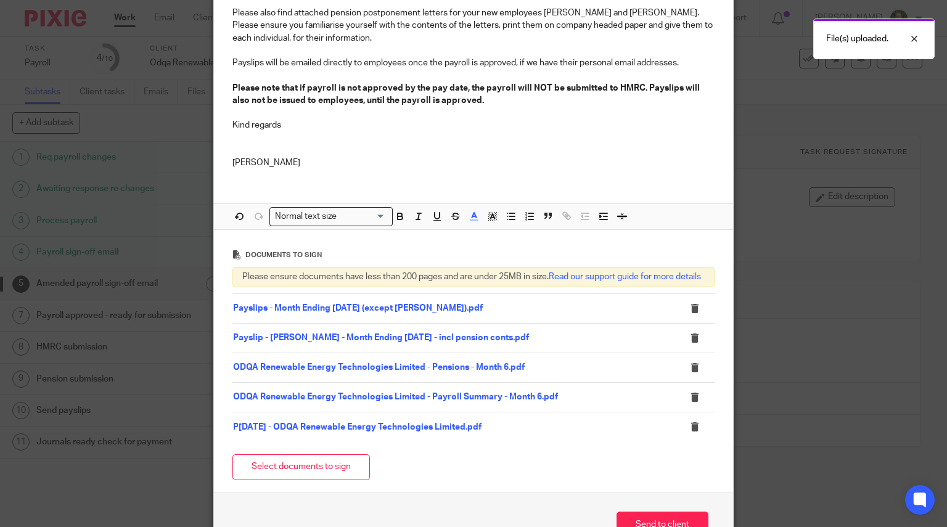
scroll to position [458, 0]
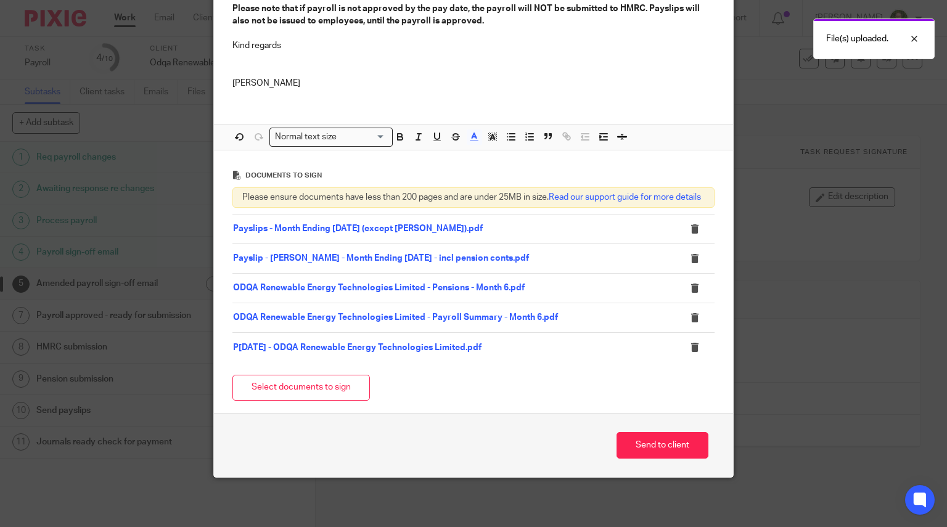
drag, startPoint x: 326, startPoint y: 382, endPoint x: 330, endPoint y: 376, distance: 7.0
click at [326, 382] on button "Select documents to sign" at bounding box center [301, 388] width 138 height 27
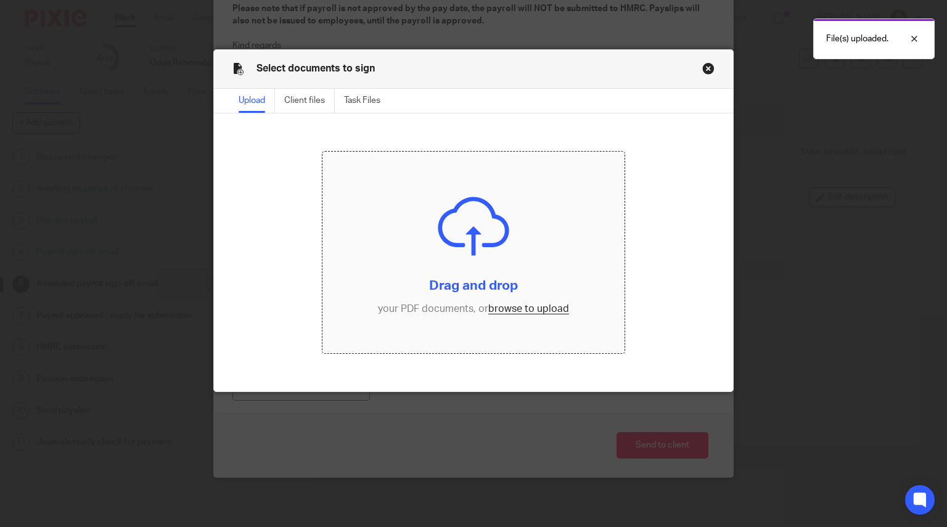
click at [474, 231] on input "file" at bounding box center [474, 253] width 302 height 202
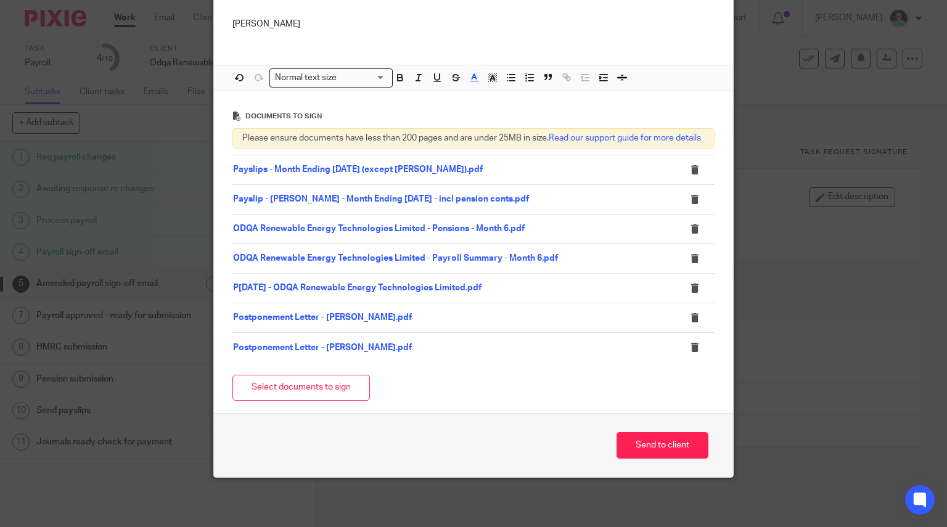
scroll to position [517, 0]
click at [644, 445] on button "Send to client" at bounding box center [663, 445] width 92 height 27
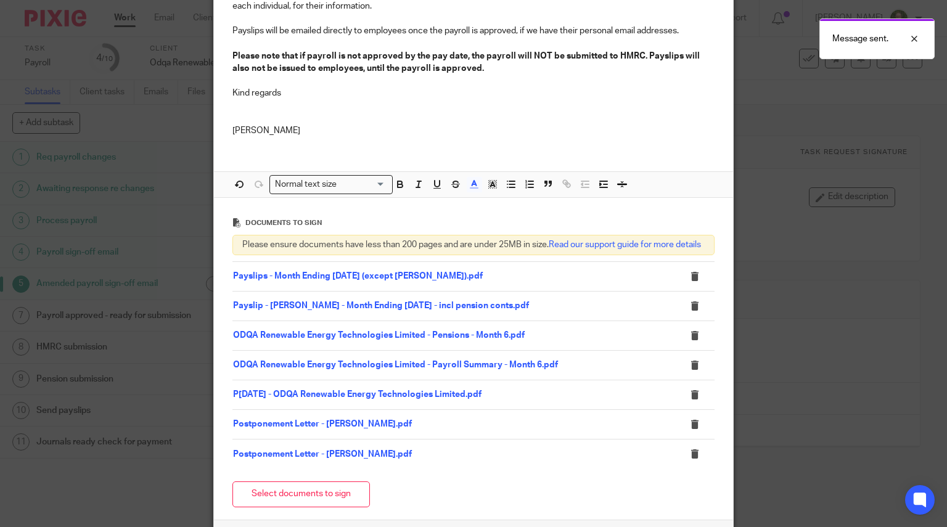
scroll to position [147, 0]
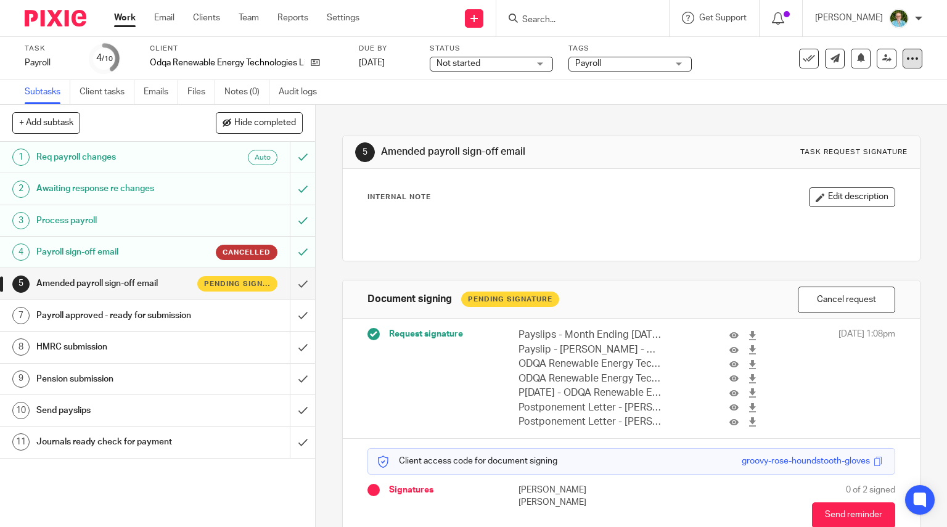
click at [907, 56] on icon at bounding box center [912, 58] width 12 height 12
click at [861, 102] on li "Advanced task editor" at bounding box center [856, 108] width 99 height 18
click at [865, 107] on link "Advanced task editor" at bounding box center [864, 108] width 81 height 9
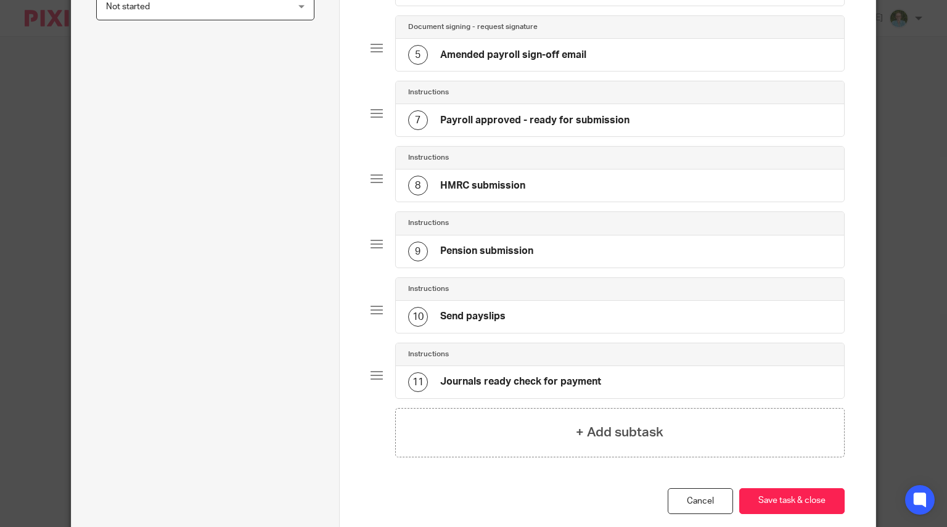
scroll to position [451, 0]
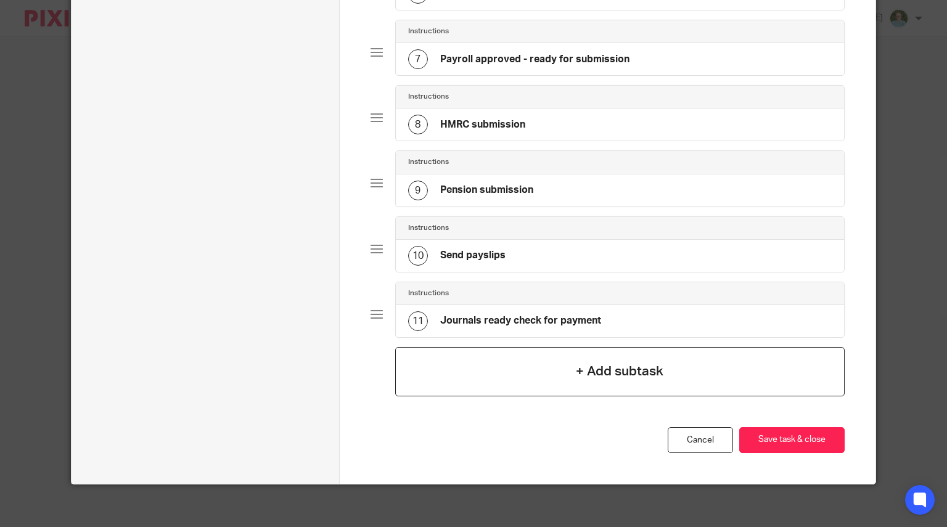
click at [579, 369] on h4 "+ Add subtask" at bounding box center [620, 371] width 88 height 19
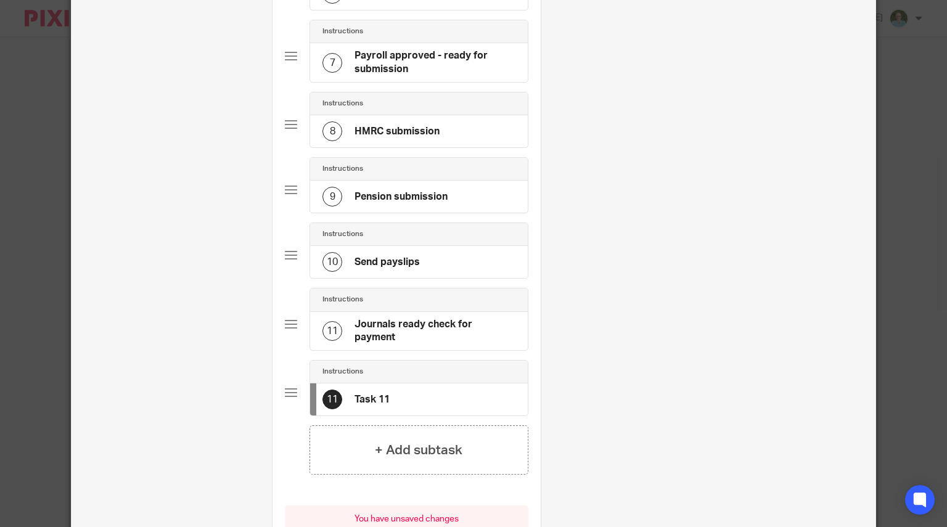
scroll to position [0, 0]
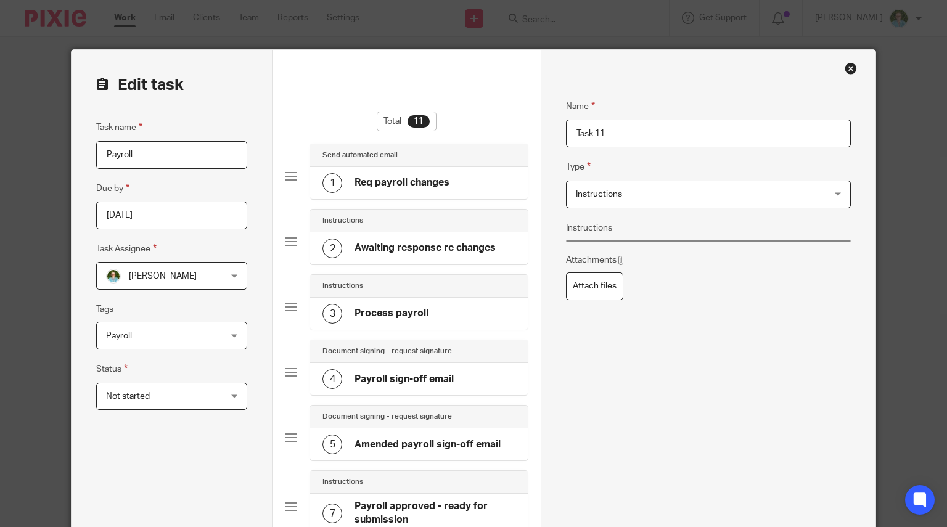
drag, startPoint x: 599, startPoint y: 134, endPoint x: 493, endPoint y: 142, distance: 105.7
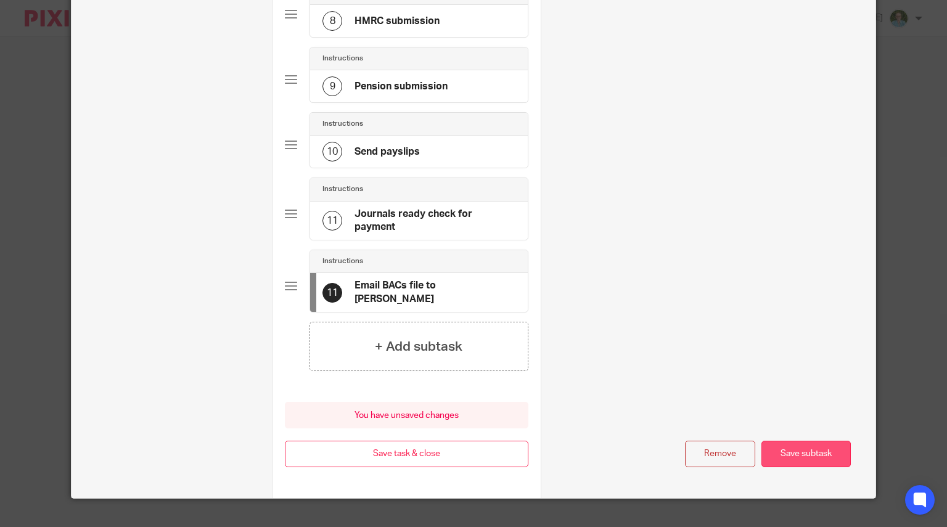
type input "Email BACs file to [PERSON_NAME]"
click at [808, 441] on button "Save subtask" at bounding box center [806, 454] width 89 height 27
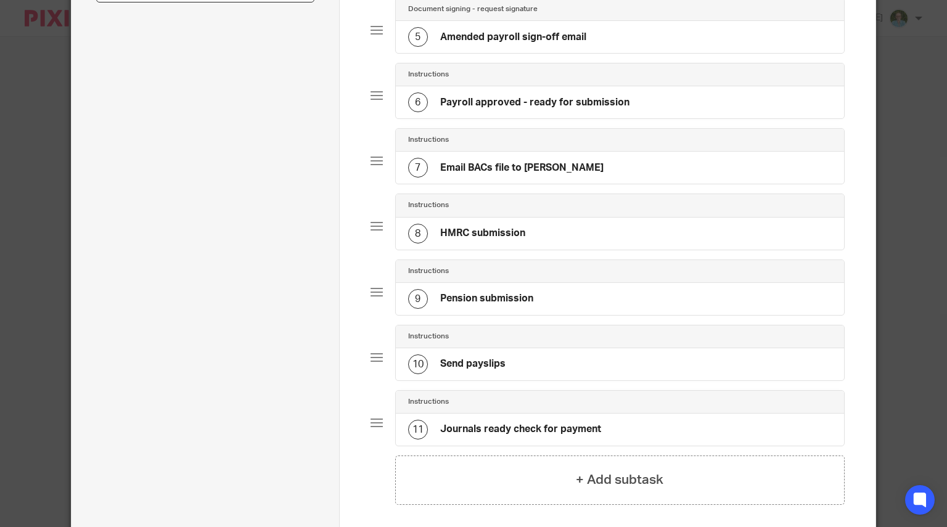
scroll to position [516, 0]
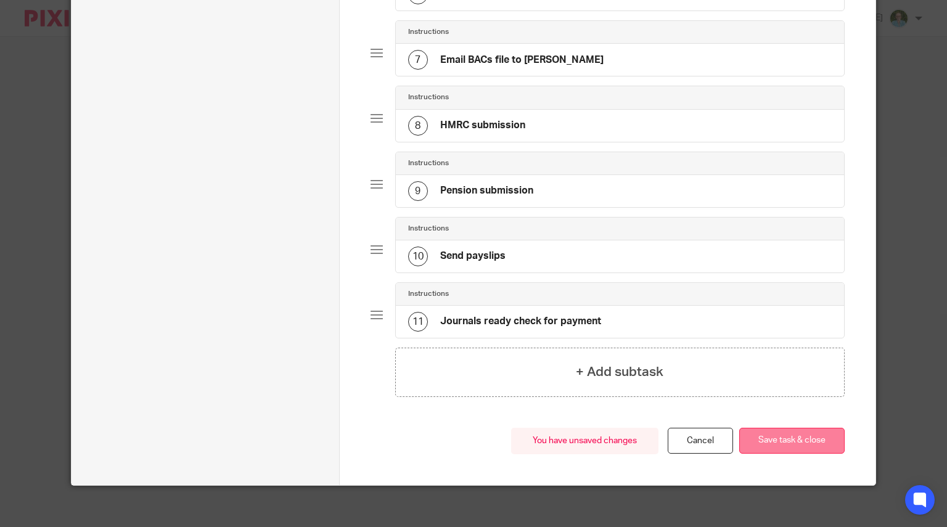
click at [770, 435] on button "Save task & close" at bounding box center [791, 441] width 105 height 27
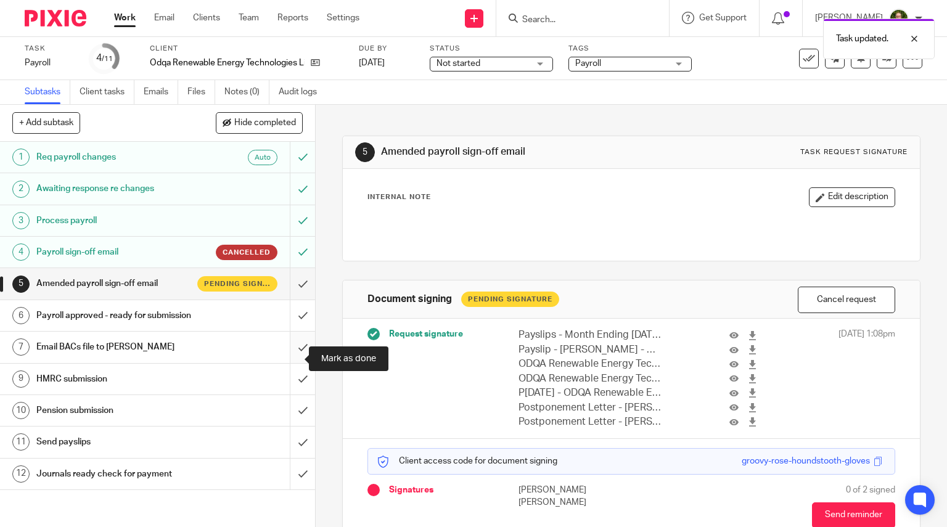
click at [294, 348] on input "submit" at bounding box center [157, 347] width 315 height 31
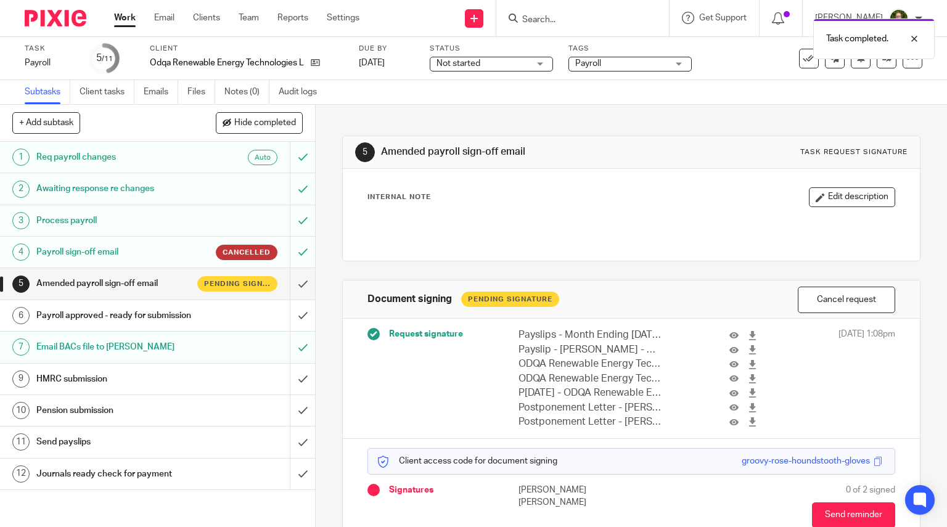
click at [55, 15] on img at bounding box center [56, 18] width 62 height 17
